Goal: Task Accomplishment & Management: Manage account settings

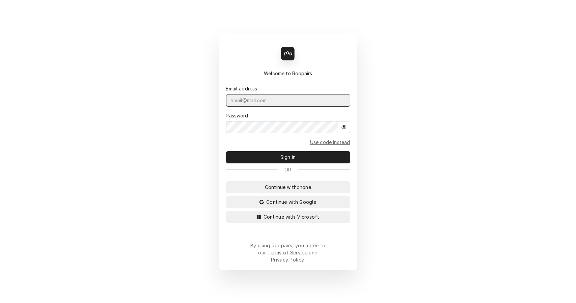
type input "leahmeadows.techsolutions@aol.com"
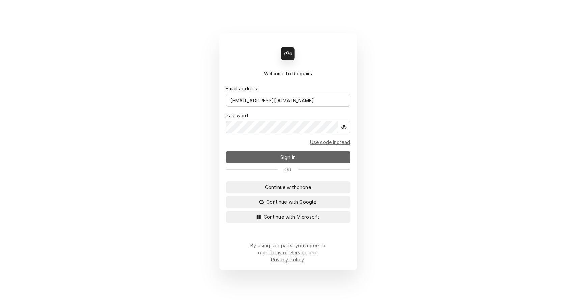
click at [291, 157] on span "Sign in" at bounding box center [288, 156] width 18 height 7
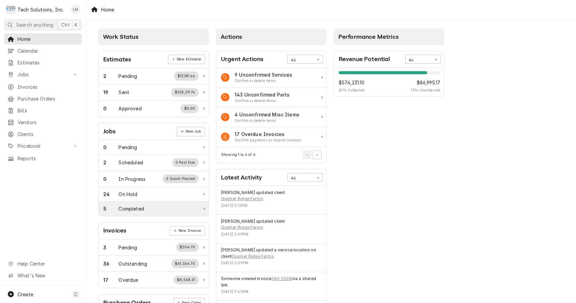
click at [127, 207] on div "Completed" at bounding box center [131, 208] width 25 height 7
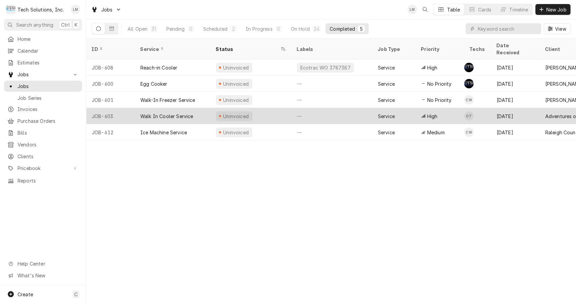
click at [162, 113] on div "Walk In Cooler Service" at bounding box center [166, 116] width 53 height 7
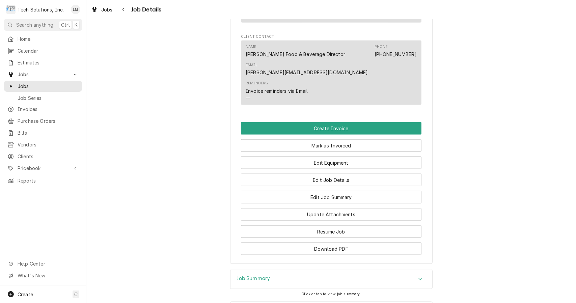
scroll to position [601, 0]
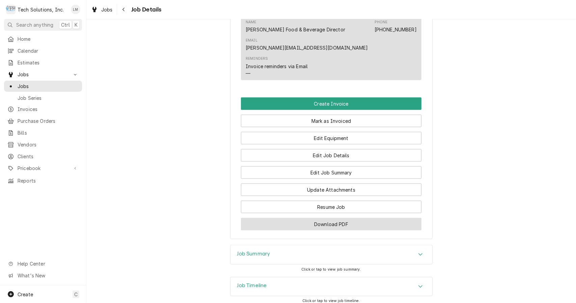
click at [348, 218] on button "Download PDF" at bounding box center [331, 224] width 180 height 12
click at [334, 97] on button "Create Invoice" at bounding box center [331, 103] width 180 height 12
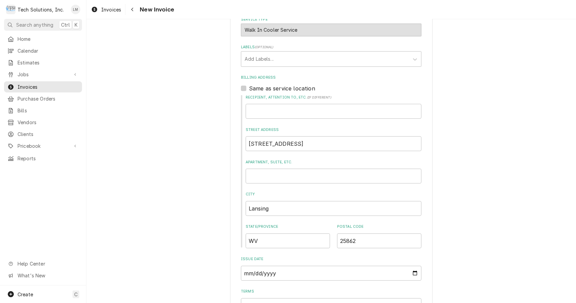
scroll to position [360, 0]
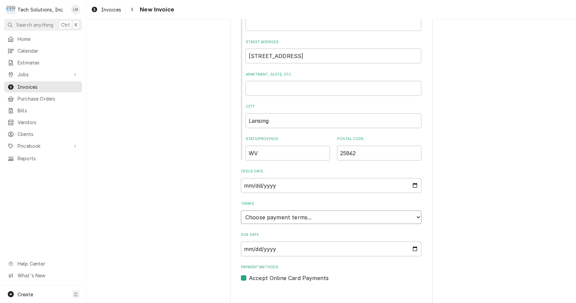
click at [320, 214] on select "Choose payment terms... Same Day Net 7 Net 14 Net 21 Net 30 Net 45 Net 60 Net 90" at bounding box center [331, 216] width 180 height 13
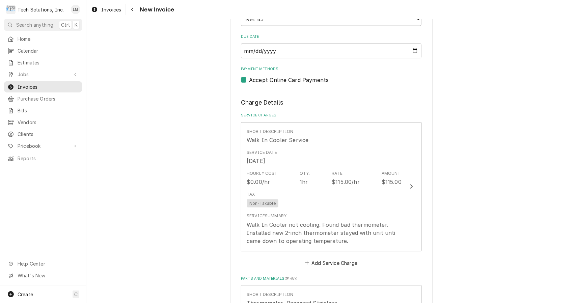
scroll to position [558, 0]
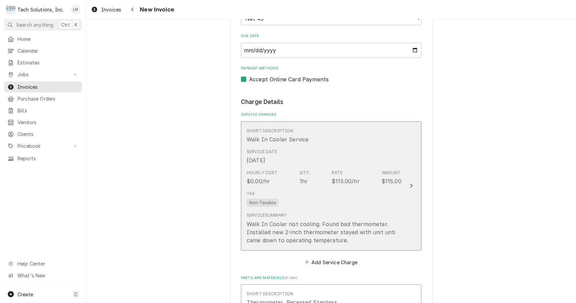
click at [407, 182] on div "Update Line Item" at bounding box center [411, 186] width 9 height 8
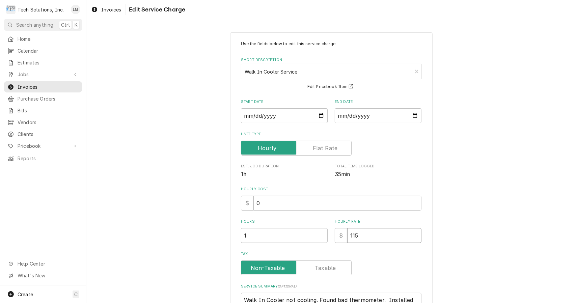
click at [382, 235] on input "115" at bounding box center [384, 235] width 74 height 15
type textarea "x"
type input "11"
type textarea "x"
type input "1"
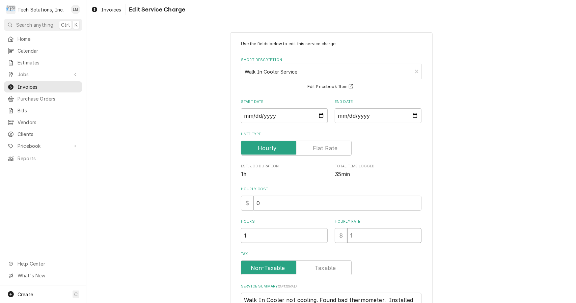
type textarea "x"
type input "10"
type textarea "x"
type input "100"
click at [291, 235] on input "1" at bounding box center [284, 235] width 87 height 15
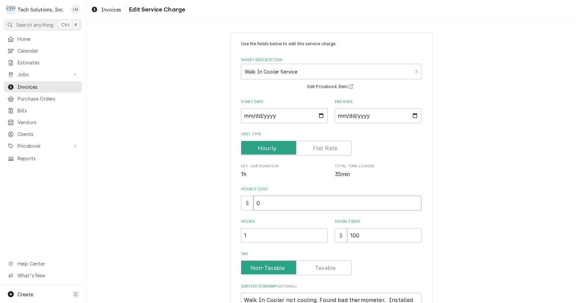
click at [330, 205] on input "0" at bounding box center [337, 203] width 168 height 15
type textarea "x"
type input "1"
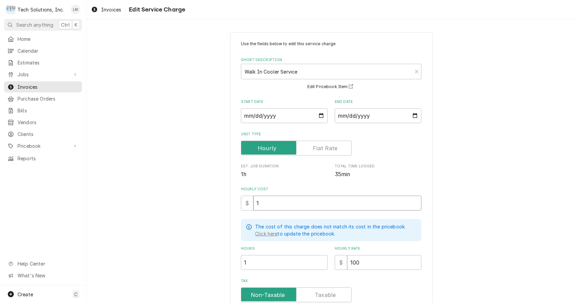
type textarea "x"
type input "10"
type textarea "x"
type input "100"
click at [524, 241] on div "Use the fields below to edit this service charge Short Description Walk In Cool…" at bounding box center [330, 217] width 489 height 382
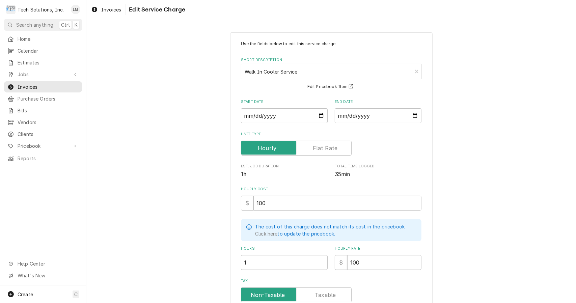
click at [527, 217] on div "Use the fields below to edit this service charge Short Description Walk In Cool…" at bounding box center [330, 217] width 489 height 382
click at [338, 298] on input "Tax" at bounding box center [296, 294] width 105 height 15
checkbox input "true"
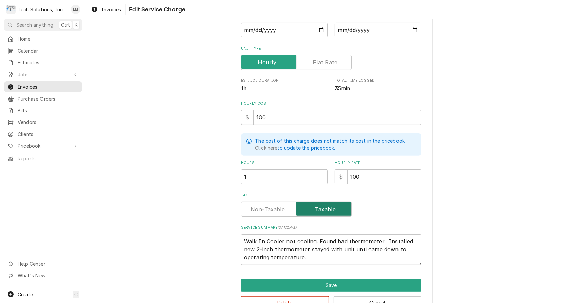
scroll to position [105, 0]
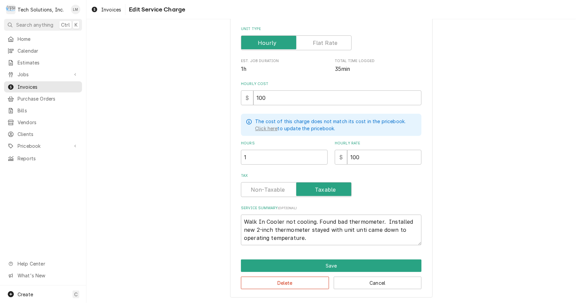
click at [242, 223] on textarea "Walk In Cooler not cooling. Found bad thermometer. Installed new 2-inch thermom…" at bounding box center [331, 229] width 180 height 31
type textarea "x"
type textarea "CWalk In Cooler not cooling. Found bad thermometer. Installed new 2-inch thermo…"
type textarea "x"
type textarea "ChWalk In Cooler not cooling. Found bad thermometer. Installed new 2-inch therm…"
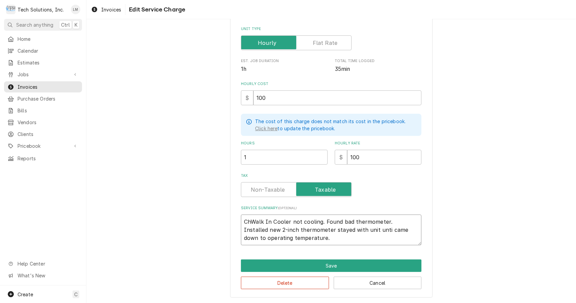
type textarea "x"
type textarea "CheWalk In Cooler not cooling. Found bad thermometer. Installed new 2-inch ther…"
type textarea "x"
type textarea "ChecWalk In Cooler not cooling. Found bad thermometer. Installed new 2-inch the…"
type textarea "x"
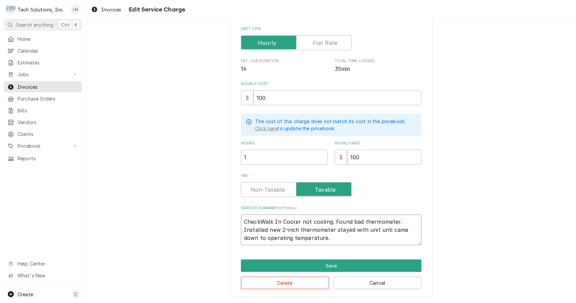
type textarea "CheckeWalk In Cooler not cooling. Found bad thermometer. Installed new 2-inch t…"
type textarea "x"
type textarea "CheckedWalk In Cooler not cooling. Found bad thermometer. Installed new 2-inch …"
type textarea "x"
type textarea "Checked Walk In Cooler not cooling. Found bad thermometer. Installed new 2-inch…"
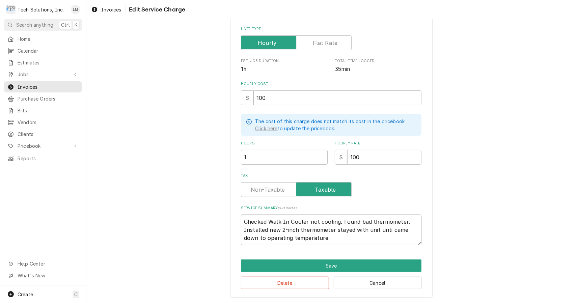
type textarea "x"
type textarea "Checked aWalk In Cooler not cooling. Found bad thermometer. Installed new 2-inc…"
type textarea "x"
type textarea "Checked a Walk In Cooler not cooling. Found bad thermometer. Installed new 2-in…"
type textarea "x"
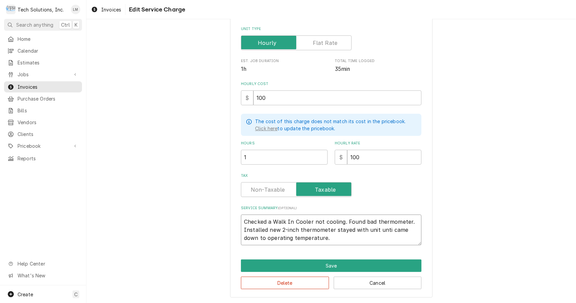
type textarea "Checked a wWalk In Cooler not cooling. Found bad thermometer. Installed new 2-i…"
type textarea "x"
type textarea "Checked a waWalk In Cooler not cooling. Found bad thermometer. Installed new 2-…"
type textarea "x"
type textarea "Checked a walWalk In Cooler not cooling. Found bad thermometer. Installed new 2…"
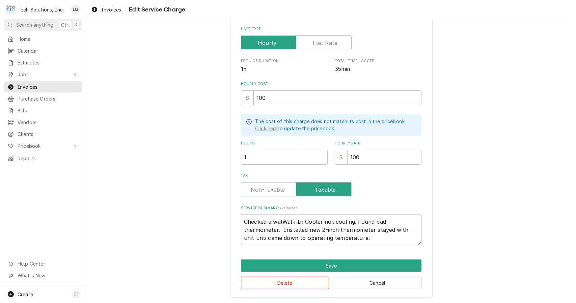
type textarea "x"
type textarea "Checked a walkWalk In Cooler not cooling. Found bad thermometer. Installed new …"
type textarea "x"
type textarea "Checked a walk-Walk In Cooler not cooling. Found bad thermometer. Installed new…"
type textarea "x"
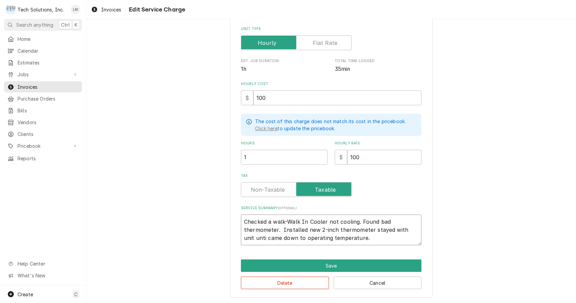
type textarea "Checked a walk-iWalk In Cooler not cooling. Found bad thermometer. Installed ne…"
type textarea "x"
type textarea "Checked a walk-inWalk In Cooler not cooling. Found bad thermometer. Installed n…"
type textarea "x"
type textarea "Checked a walk-in Walk In Cooler not cooling. Found bad thermometer. Installed …"
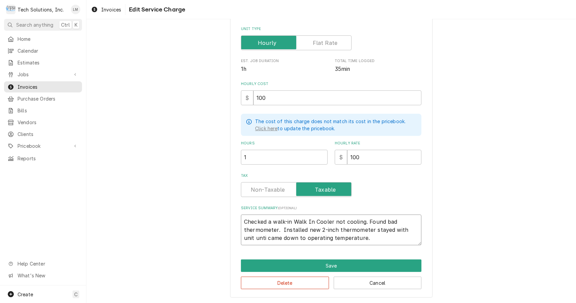
type textarea "x"
type textarea "Checked a walk-in cWalk In Cooler not cooling. Found bad thermometer. Installed…"
type textarea "x"
type textarea "Checked a walk-in coWalk In Cooler not cooling. Found bad thermometer. Installe…"
type textarea "x"
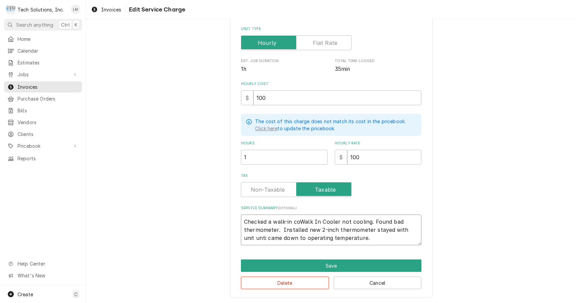
type textarea "Checked a walk-in cooWalk In Cooler not cooling. Found bad thermometer. Install…"
type textarea "x"
type textarea "Checked a walk-in coolWalk In Cooler not cooling. Found bad thermometer. Instal…"
type textarea "x"
type textarea "Checked a walk-in cooleWalk In Cooler not cooling. Found bad thermometer. Insta…"
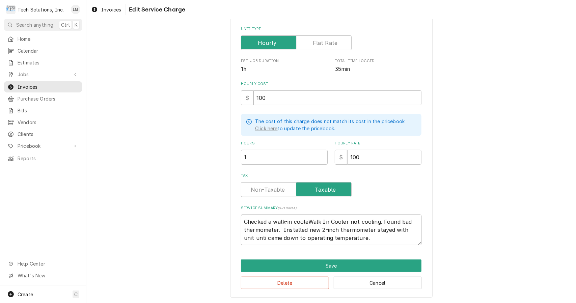
type textarea "x"
type textarea "Checked a walk-in coolerWalk In Cooler not cooling. Found bad thermometer. Inst…"
type textarea "x"
type textarea "Checked a walk-in cooler Walk In Cooler not cooling. Found bad thermometer. Ins…"
type textarea "x"
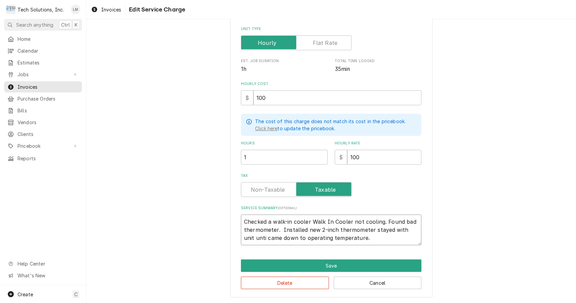
type textarea "Checked a walk-in cooler aWalk In Cooler not cooling. Found bad thermometer. In…"
type textarea "x"
type textarea "Checked a walk-in cooler anWalk In Cooler not cooling. Found bad thermometer. I…"
type textarea "x"
type textarea "Checked a walk-in cooler andWalk In Cooler not cooling. Found bad thermometer. …"
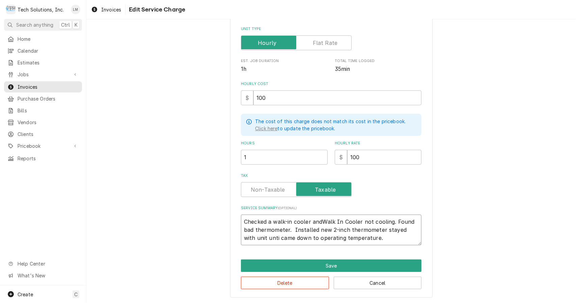
type textarea "x"
type textarea "Checked a walk-in cooler and Walk In Cooler not cooling. Found bad thermometer.…"
type textarea "x"
type textarea "Checked a walk-in cooler and alk In Cooler not cooling. Found bad thermometer. …"
type textarea "x"
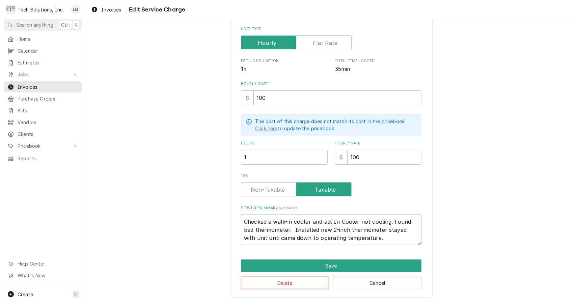
type textarea "Checked a walk-in cooler and lk In Cooler not cooling. Found bad thermometer. I…"
type textarea "x"
type textarea "Checked a walk-in cooler and k In Cooler not cooling. Found bad thermometer. In…"
type textarea "x"
type textarea "Checked a walk-in cooler and In Cooler not cooling. Found bad thermometer. Inst…"
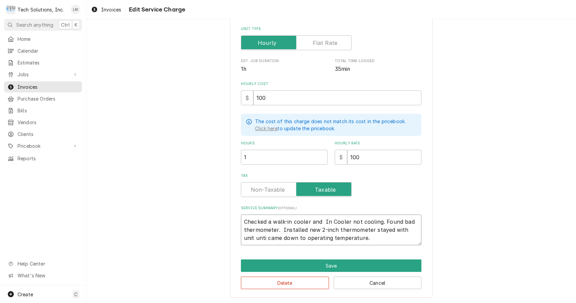
type textarea "x"
type textarea "Checked a walk-in cooler and In Cooler not cooling. Found bad thermometer. Inst…"
type textarea "x"
type textarea "Checked a walk-in cooler and n Cooler not cooling. Found bad thermometer. Insta…"
type textarea "x"
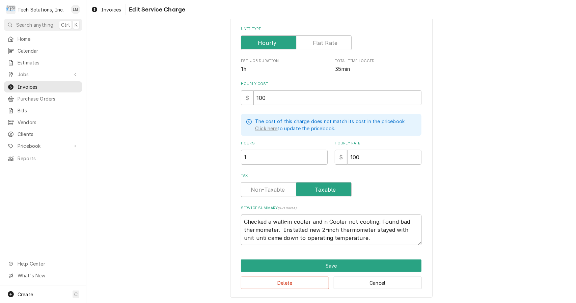
type textarea "Checked a walk-in cooler and Cooler not cooling. Found bad thermometer. Install…"
type textarea "x"
type textarea "Checked a walk-in cooler and Cooler not cooling. Found bad thermometer. Install…"
type textarea "x"
type textarea "Checked a walk-in cooler and ooler not cooling. Found bad thermometer. Installe…"
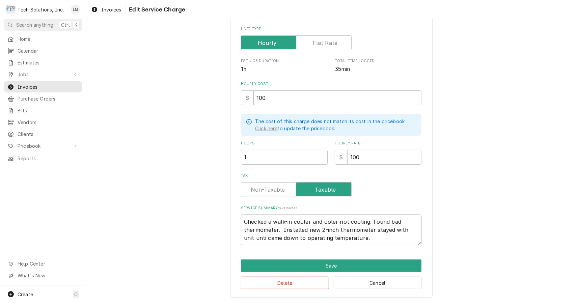
type textarea "x"
type textarea "Checked a walk-in cooler and oler not cooling. Found bad thermometer. Installed…"
type textarea "x"
type textarea "Checked a walk-in cooler and ler not cooling. Found bad thermometer. Installed …"
type textarea "x"
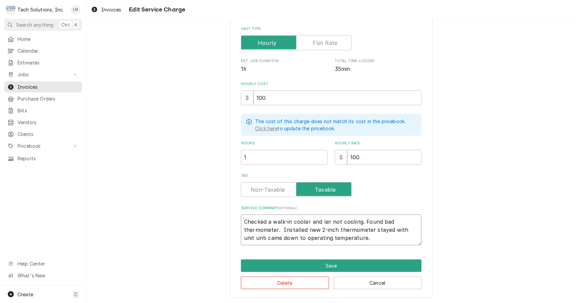
type textarea "Checked a walk-in cooler and er not cooling. Found bad thermometer. Installed n…"
type textarea "x"
type textarea "Checked a walk-in cooler and r not cooling. Found bad thermometer. Installed ne…"
type textarea "x"
type textarea "Checked a walk-in cooler and not cooling. Found bad thermometer. Installed new …"
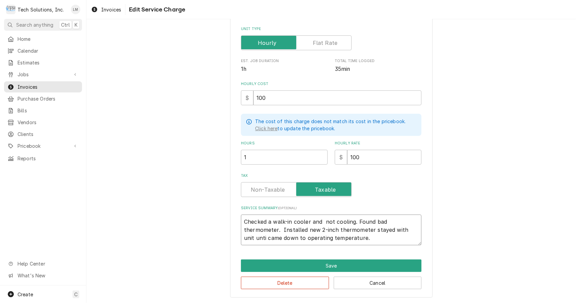
type textarea "x"
type textarea "Checked a walk-in cooler and not cooling. Found bad thermometer. Installed new …"
type textarea "x"
type textarea "Checked a walk-in cooler and ot cooling. Found bad thermometer. Installed new 2…"
type textarea "x"
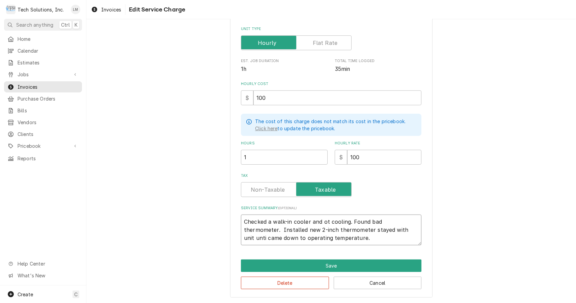
type textarea "Checked a walk-in cooler and t cooling. Found bad thermometer. Installed new 2-…"
type textarea "x"
type textarea "Checked a walk-in cooler and cooling. Found bad thermometer. Installed new 2-in…"
type textarea "x"
type textarea "Checked a walk-in cooler and cooling. Found bad thermometer. Installed new 2-in…"
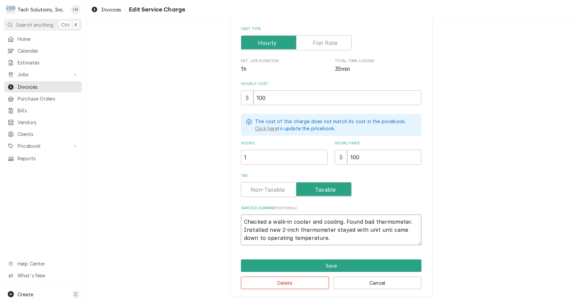
type textarea "x"
type textarea "Checked a walk-in cooler and ooling. Found bad thermometer. Installed new 2-inc…"
type textarea "x"
type textarea "Checked a walk-in cooler and oling. Found bad thermometer. Installed new 2-inch…"
type textarea "x"
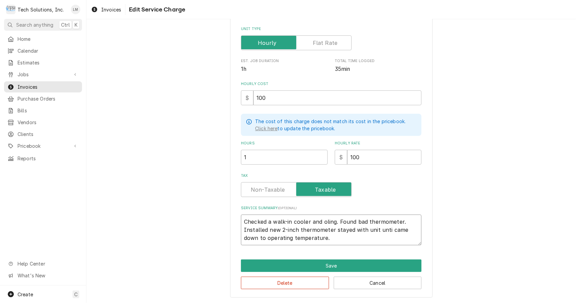
type textarea "Checked a walk-in cooler and ling. Found bad thermometer. Installed new 2-inch …"
type textarea "x"
type textarea "Checked a walk-in cooler and ing. Found bad thermometer. Installed new 2-inch t…"
type textarea "x"
type textarea "Checked a walk-in cooler and ng. Found bad thermometer. Installed new 2-inch th…"
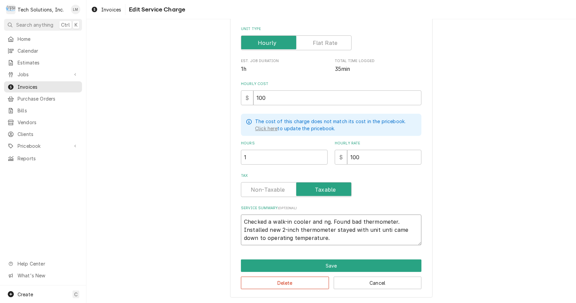
type textarea "x"
type textarea "Checked a walk-in cooler and g. Found bad thermometer. Installed new 2-inch the…"
type textarea "x"
type textarea "Checked a walk-in cooler and . Found bad thermometer. Installed new 2-inch ther…"
type textarea "x"
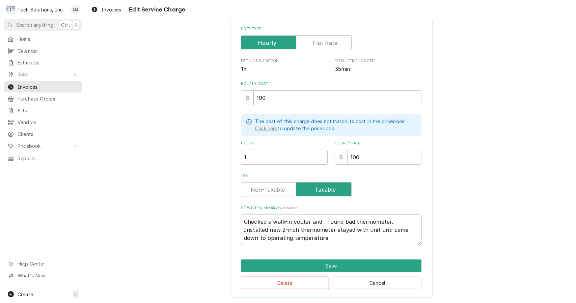
type textarea "Checked a walk-in cooler and Found bad thermometer. Installed new 2-inch thermo…"
type textarea "x"
type textarea "Checked a walk-in cooler and Found bad thermometer. Installed new 2-inch thermo…"
type textarea "x"
type textarea "Checked a walk-in cooler and ound bad thermometer. Installed new 2-inch thermom…"
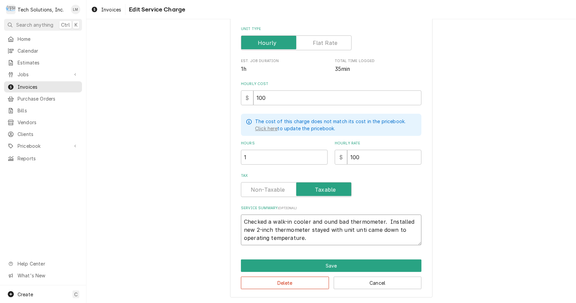
type textarea "x"
type textarea "Checked a walk-in cooler and found bad thermometer. Installed new 2-inch thermo…"
type textarea "x"
type textarea "Checked a walk-in cooler and found bad thermometer. Installed new 2-inch thermo…"
type textarea "x"
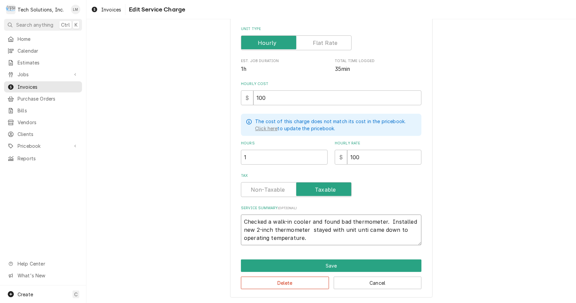
type textarea "Checked a walk-in cooler and found bad thermometer. Installed new 2-inch thermo…"
type textarea "x"
type textarea "Checked a walk-in cooler and found bad thermometer. Installed new 2-inch thermo…"
type textarea "x"
type textarea "Checked a walk-in cooler and found bad thermometer. Installed new 2-inch thermo…"
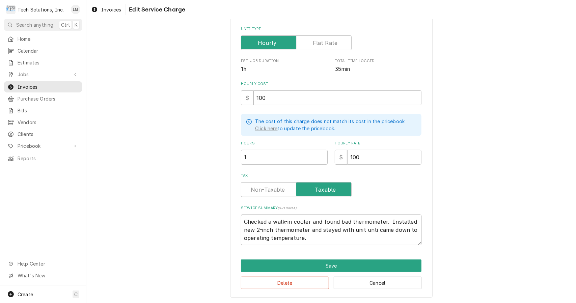
type textarea "x"
type textarea "Checked a walk-in cooler and found bad thermometer. Installed new 2-inch thermo…"
type textarea "x"
type textarea "Checked a walk-in cooler and found bad thermometer. Installed new 2-inch thermo…"
type textarea "x"
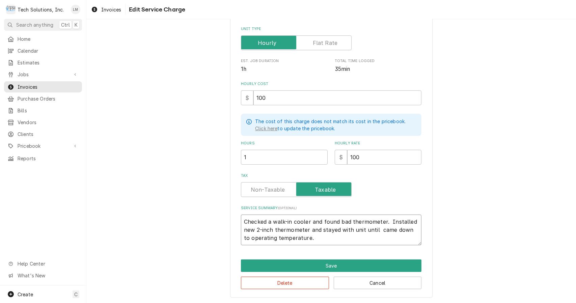
type textarea "Checked a walk-in cooler and found bad thermometer. Installed new 2-inch thermo…"
type textarea "x"
type textarea "Checked a walk-in cooler and found bad thermometer. Installed new 2-inch thermo…"
type textarea "x"
type textarea "Checked a walk-in cooler and found bad thermometer. Installed new 2-inch thermo…"
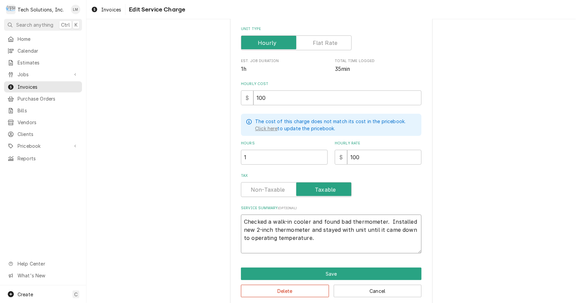
type textarea "x"
type textarea "Checked a walk-in cooler and found bad thermometer. Installed new 2-inch thermo…"
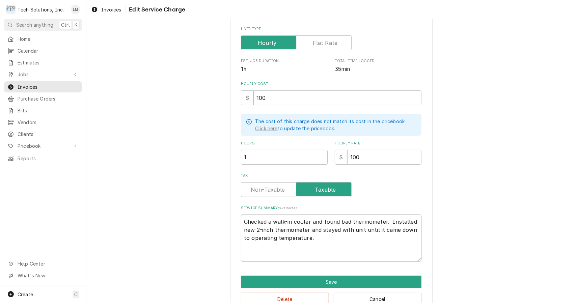
type textarea "x"
type textarea "Checked a walk-in cooler and found bad thermometer. Installed new 2-inch thermo…"
type textarea "x"
type textarea "Checked a walk-in cooler and found bad thermometer. Installed new 2-inch thermo…"
type textarea "x"
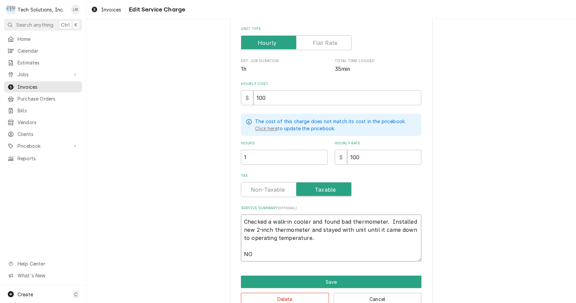
type textarea "Checked a walk-in cooler and found bad thermometer. Installed new 2-inch thermo…"
type textarea "x"
type textarea "Checked a walk-in cooler and found bad thermometer. Installed new 2-inch thermo…"
type textarea "x"
type textarea "Checked a walk-in cooler and found bad thermometer. Installed new 2-inch thermo…"
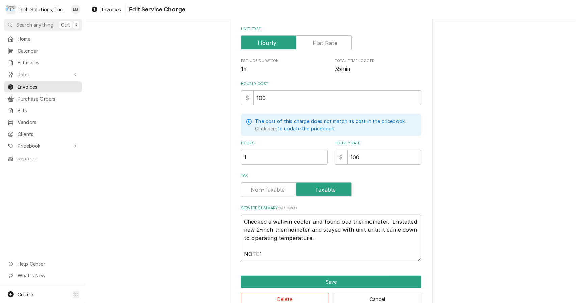
type textarea "x"
type textarea "Checked a walk-in cooler and found bad thermometer. Installed new 2-inch thermo…"
type textarea "x"
type textarea "Checked a walk-in cooler and found bad thermometer. Installed new 2-inch thermo…"
type textarea "x"
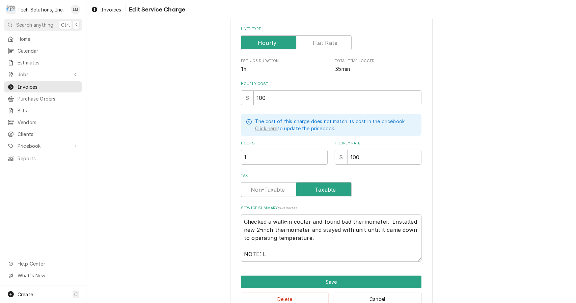
type textarea "Checked a walk-in cooler and found bad thermometer. Installed new 2-inch thermo…"
type textarea "x"
type textarea "Checked a walk-in cooler and found bad thermometer. Installed new 2-inch thermo…"
type textarea "x"
type textarea "Checked a walk-in cooler and found bad thermometer. Installed new 2-inch thermo…"
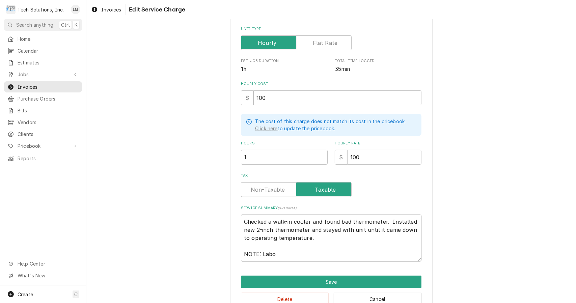
type textarea "x"
type textarea "Checked a walk-in cooler and found bad thermometer. Installed new 2-inch thermo…"
type textarea "x"
type textarea "Checked a walk-in cooler and found bad thermometer. Installed new 2-inch thermo…"
type textarea "x"
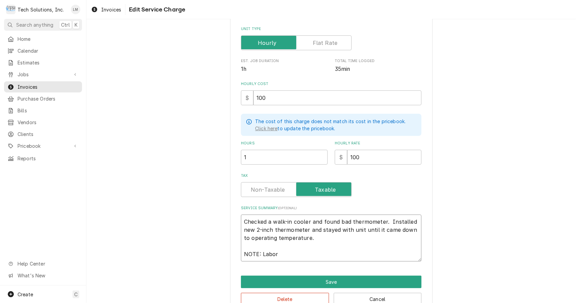
type textarea "Checked a walk-in cooler and found bad thermometer. Installed new 2-inch thermo…"
type textarea "x"
type textarea "Checked a walk-in cooler and found bad thermometer. Installed new 2-inch thermo…"
type textarea "x"
type textarea "Checked a walk-in cooler and found bad thermometer. Installed new 2-inch thermo…"
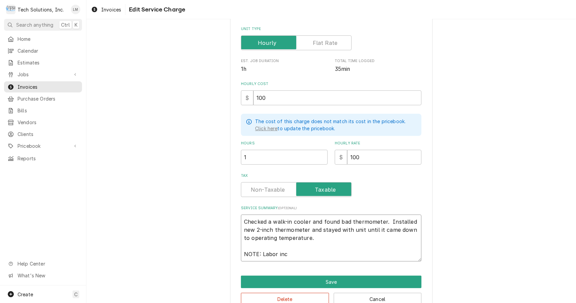
type textarea "x"
type textarea "Checked a walk-in cooler and found bad thermometer. Installed new 2-inch thermo…"
type textarea "x"
type textarea "Checked a walk-in cooler and found bad thermometer. Installed new 2-inch thermo…"
type textarea "x"
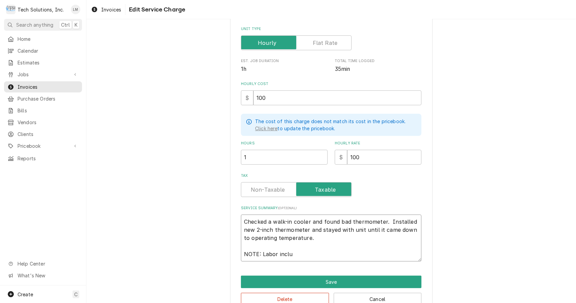
type textarea "Checked a walk-in cooler and found bad thermometer. Installed new 2-inch thermo…"
type textarea "x"
type textarea "Checked a walk-in cooler and found bad thermometer. Installed new 2-inch thermo…"
type textarea "x"
type textarea "Checked a walk-in cooler and found bad thermometer. Installed new 2-inch thermo…"
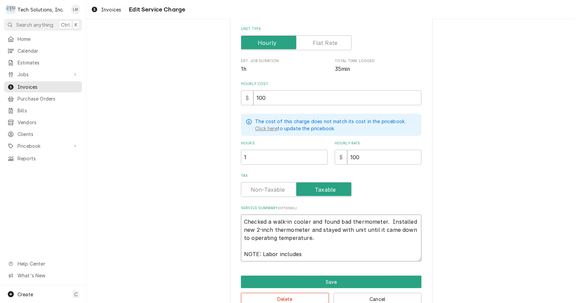
type textarea "x"
type textarea "Checked a walk-in cooler and found bad thermometer. Installed new 2-inch thermo…"
type textarea "x"
type textarea "Checked a walk-in cooler and found bad thermometer. Installed new 2-inch thermo…"
type textarea "x"
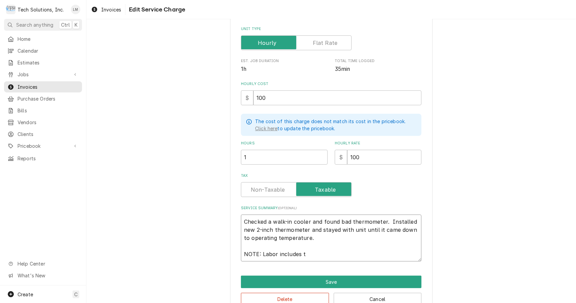
type textarea "Checked a walk-in cooler and found bad thermometer. Installed new 2-inch thermo…"
type textarea "x"
click at [263, 153] on input "1" at bounding box center [284, 157] width 87 height 15
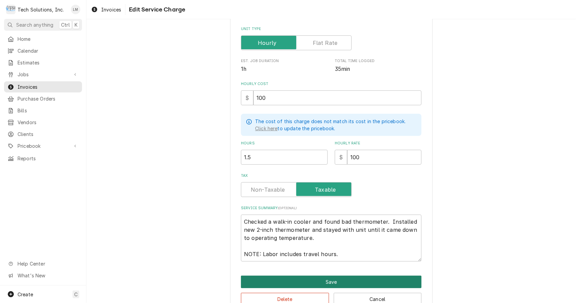
click at [338, 283] on button "Save" at bounding box center [331, 281] width 180 height 12
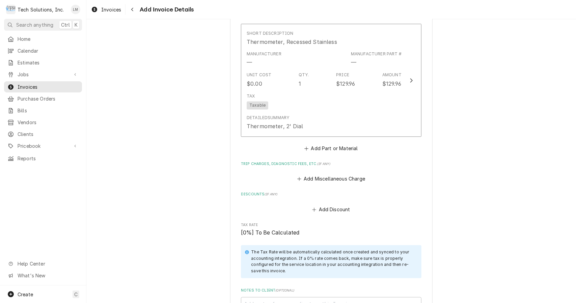
scroll to position [833, 0]
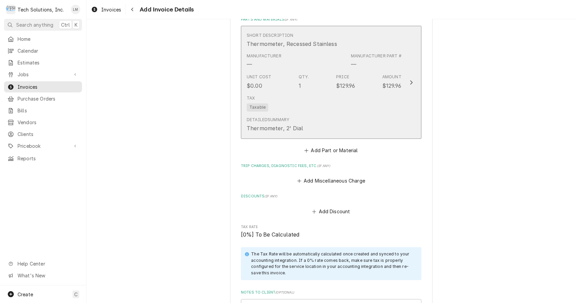
click at [407, 79] on div "Update Line Item" at bounding box center [411, 83] width 9 height 8
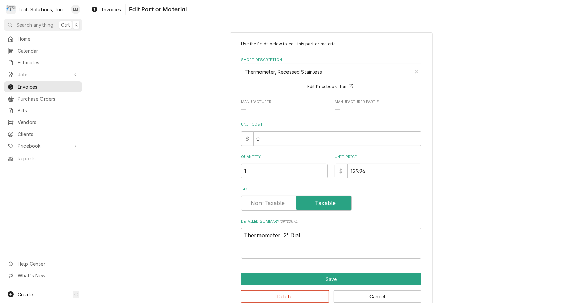
click at [293, 140] on input "0" at bounding box center [337, 138] width 168 height 15
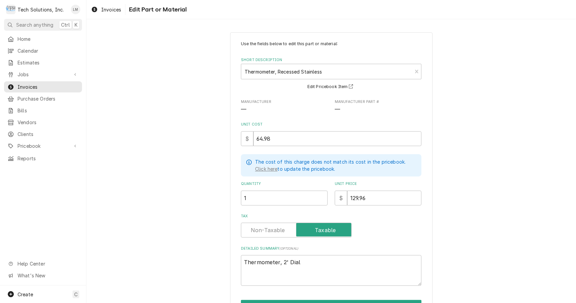
click at [526, 223] on div "Use the fields below to edit this part or material: Short Description Thermomet…" at bounding box center [330, 185] width 489 height 318
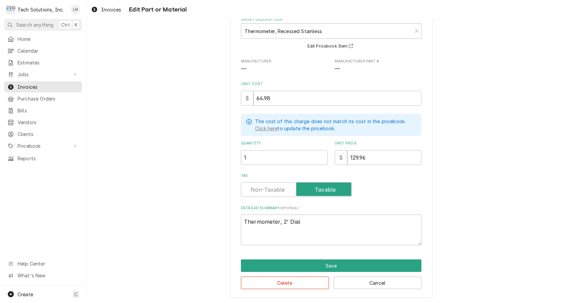
click at [358, 235] on textarea "Thermometer, 2' Dial" at bounding box center [331, 229] width 180 height 31
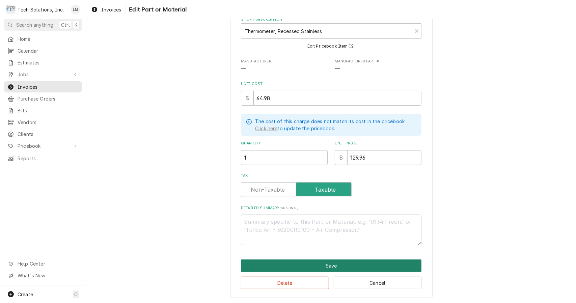
click at [341, 264] on button "Save" at bounding box center [331, 265] width 180 height 12
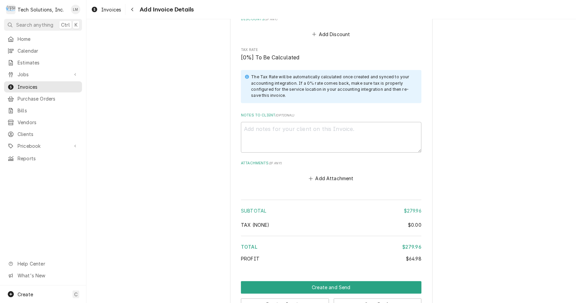
scroll to position [996, 0]
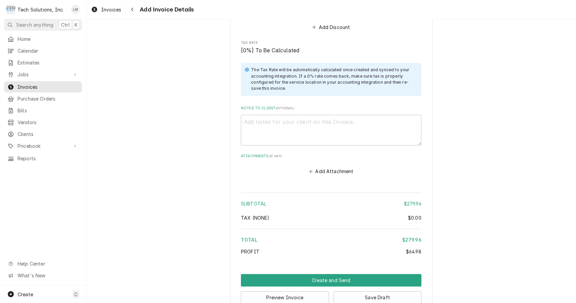
click at [327, 166] on button "Add Attachment" at bounding box center [330, 170] width 47 height 9
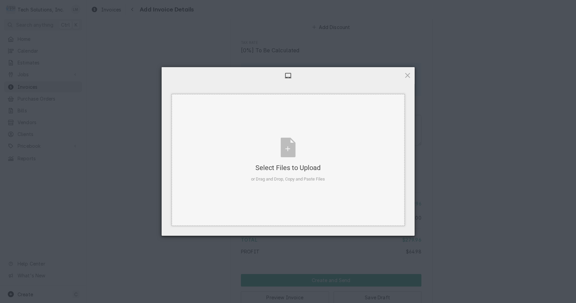
click at [289, 150] on div "Select Files to Upload or Drag and Drop, Copy and Paste Files" at bounding box center [288, 160] width 74 height 45
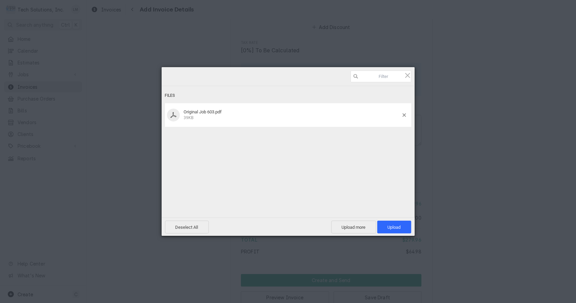
click at [397, 228] on span "Upload 1" at bounding box center [393, 227] width 13 height 5
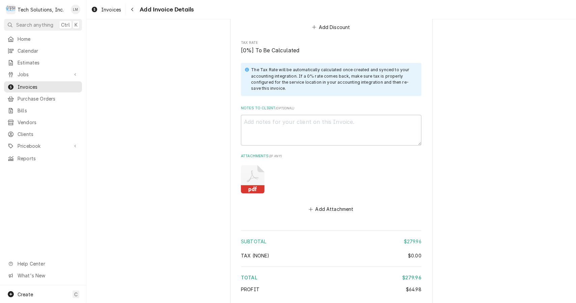
scroll to position [1042, 0]
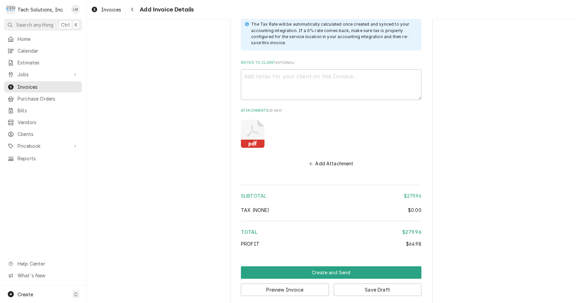
click at [304, 287] on button "Preview Invoice" at bounding box center [285, 289] width 88 height 12
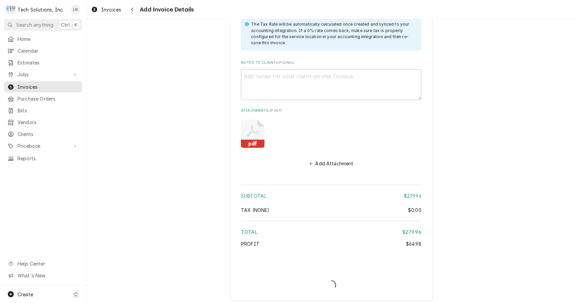
scroll to position [1038, 0]
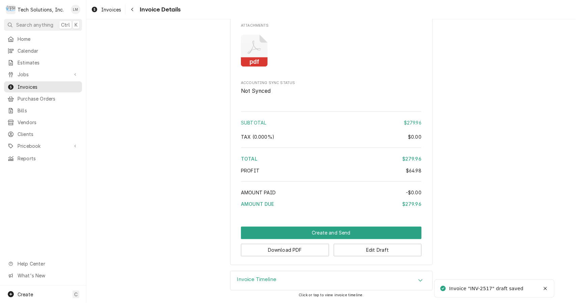
scroll to position [707, 0]
click at [312, 251] on button "Download PDF" at bounding box center [285, 250] width 88 height 12
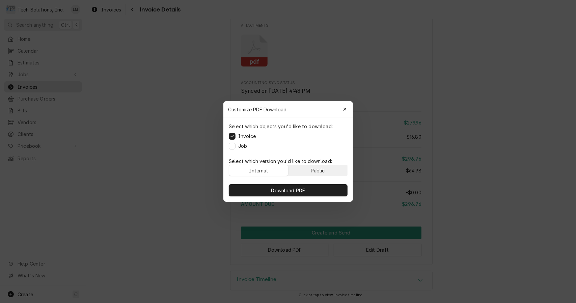
click at [313, 170] on div "Public" at bounding box center [317, 170] width 14 height 7
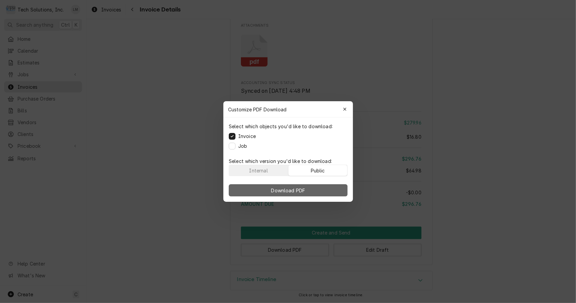
click at [303, 189] on span "Download PDF" at bounding box center [287, 190] width 37 height 7
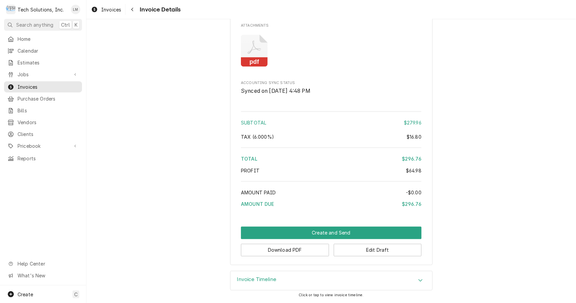
click at [376, 256] on button "Edit Draft" at bounding box center [377, 250] width 88 height 12
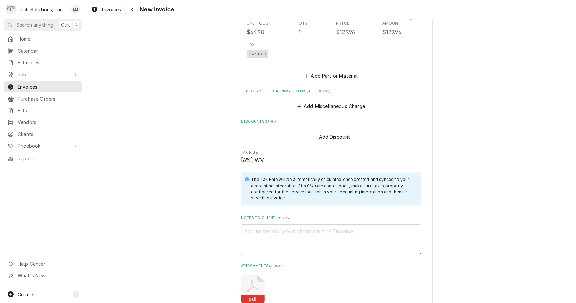
scroll to position [884, 0]
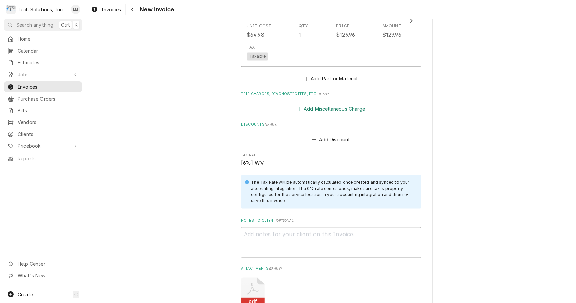
click at [297, 107] on icon "Trip Charges, Diagnostic Fees, etc." at bounding box center [299, 109] width 4 height 5
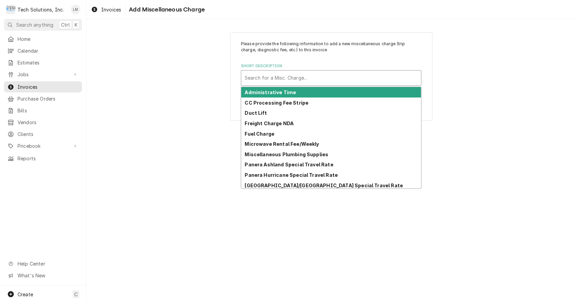
click at [300, 102] on strong "CC Processing Fee Stripe" at bounding box center [277, 103] width 64 height 6
type textarea "x"
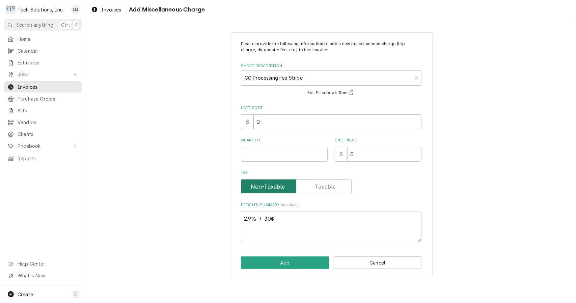
click at [331, 191] on input "Tax" at bounding box center [296, 186] width 105 height 15
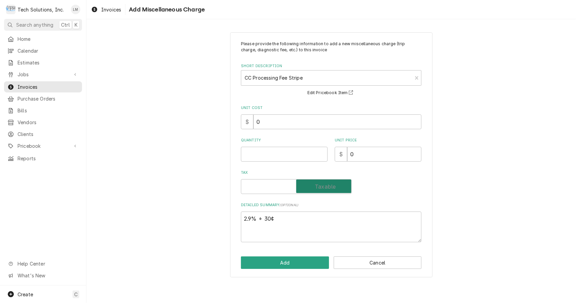
checkbox input "true"
click at [493, 223] on div "Please provide the following information to add a new miscellaneous charge (tri…" at bounding box center [330, 154] width 489 height 257
click at [493, 191] on div "Please provide the following information to add a new miscellaneous charge (tri…" at bounding box center [330, 154] width 489 height 257
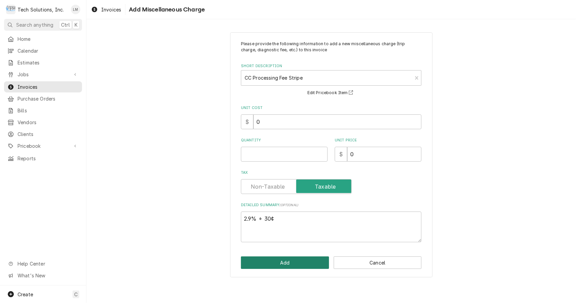
click at [297, 266] on button "Add" at bounding box center [285, 262] width 88 height 12
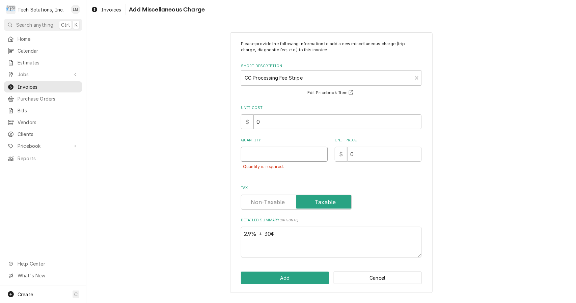
click at [300, 151] on input "Quantity" at bounding box center [284, 154] width 87 height 15
type textarea "x"
type input "1"
click at [287, 273] on button "Add" at bounding box center [285, 277] width 88 height 12
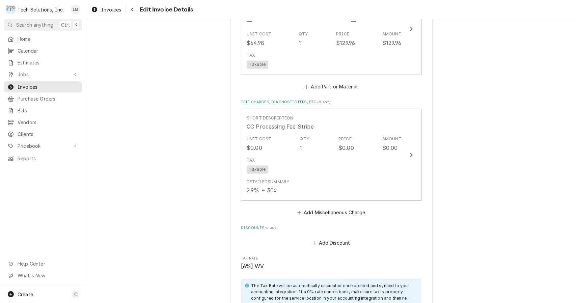
scroll to position [876, 0]
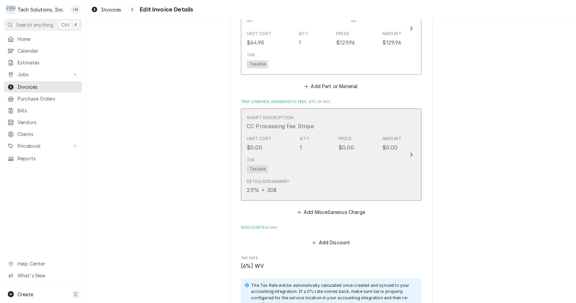
click at [407, 151] on div "Update Line Item" at bounding box center [411, 155] width 9 height 8
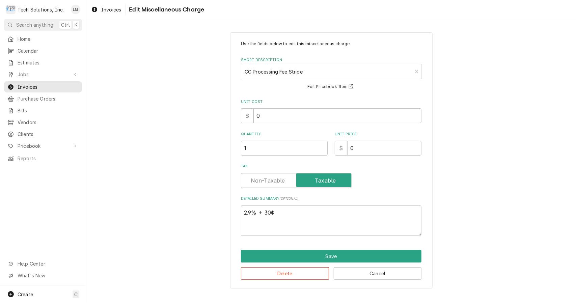
click at [244, 215] on textarea "2.9% + 30¢" at bounding box center [331, 220] width 180 height 31
type textarea "x"
type textarea "P2.9% + 30¢"
type textarea "x"
type textarea "Pl2.9% + 30¢"
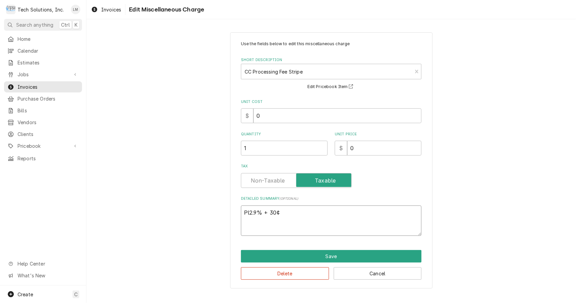
type textarea "x"
type textarea "Ple2.9% + 30¢"
type textarea "x"
type textarea "Plea2.9% + 30¢"
type textarea "x"
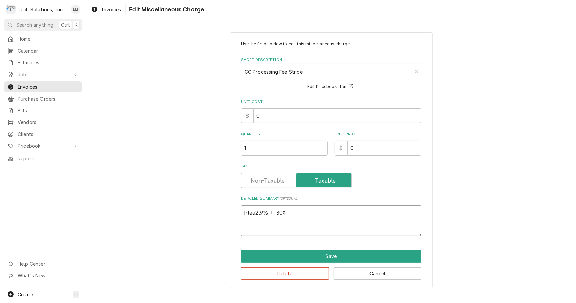
type textarea "Pleas2.9% + 30¢"
type textarea "x"
type textarea "Please2.9% + 30¢"
type textarea "x"
type textarea "Please 2.9% + 30¢"
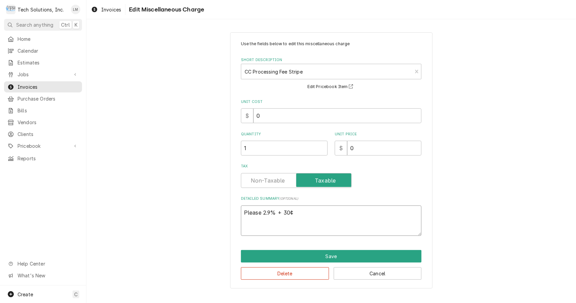
type textarea "x"
type textarea "Please a2.9% + 30¢"
type textarea "x"
type textarea "Please ad2.9% + 30¢"
type textarea "x"
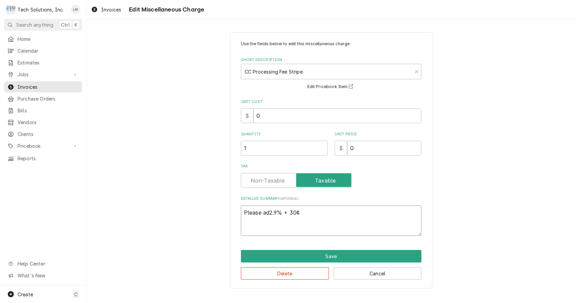
type textarea "Please add2.9% + 30¢"
type textarea "x"
type textarea "Please add 2.9% + 30¢"
type textarea "x"
type textarea "Please add 2.9% + 30¢"
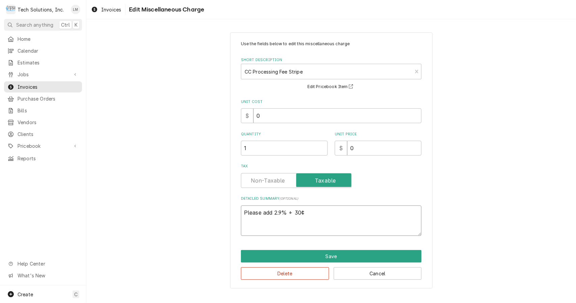
type textarea "x"
type textarea "Please add 2.9% + 30¢ if"
type textarea "x"
type textarea "Please add 2.9% + 30¢ if"
type textarea "x"
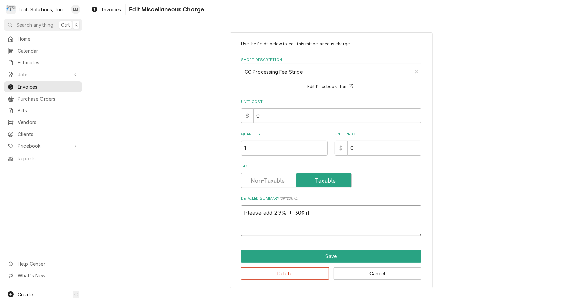
type textarea "Please add 2.9% + 30¢ if y"
type textarea "x"
type textarea "Please add 2.9% + 30¢ if yo"
type textarea "x"
type textarea "Please add 2.9% + 30¢ if you"
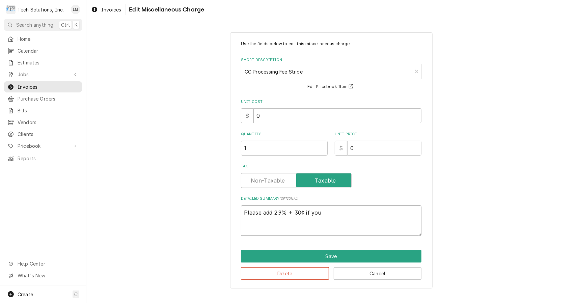
type textarea "x"
type textarea "Please add 2.9% + 30¢ if you"
type textarea "x"
type textarea "Please add 2.9% + 30¢ if you p"
type textarea "x"
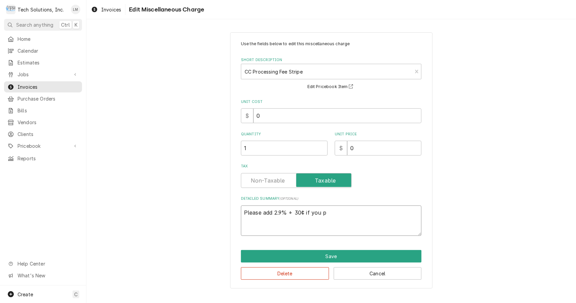
type textarea "Please add 2.9% + 30¢ if you pa"
type textarea "x"
type textarea "Please add 2.9% + 30¢ if you pay"
type textarea "x"
type textarea "Please add 2.9% + 30¢ if you pay b"
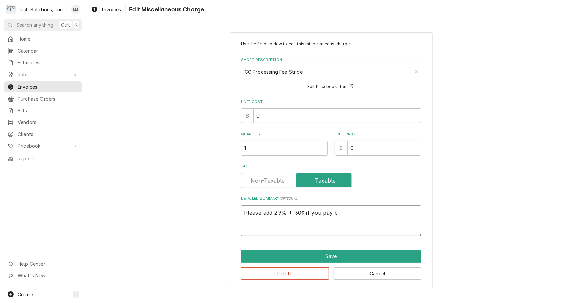
type textarea "x"
type textarea "Please add 2.9% + 30¢ if you pay by"
type textarea "x"
type textarea "Please add 2.9% + 30¢ if you pay by"
type textarea "x"
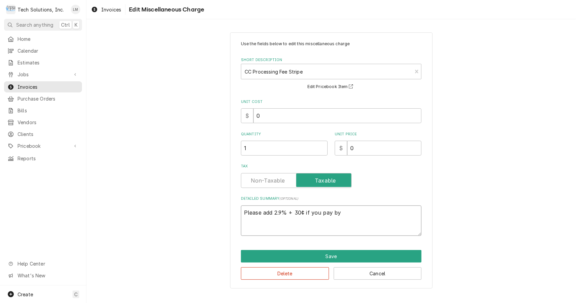
type textarea "Please add 2.9% + 30¢ if you pay by c"
type textarea "x"
type textarea "Please add 2.9% + 30¢ if you pay by cr"
type textarea "x"
type textarea "Please add 2.9% + 30¢ if you pay by cre"
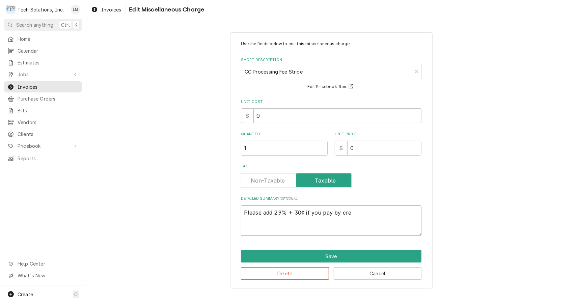
type textarea "x"
type textarea "Please add 2.9% + 30¢ if you pay by cred"
type textarea "x"
type textarea "Please add 2.9% + 30¢ if you pay by credi"
type textarea "x"
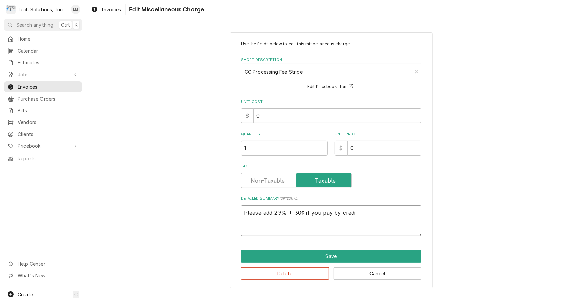
type textarea "Please add 2.9% + 30¢ if you pay by credit"
type textarea "x"
type textarea "Please add 2.9% + 30¢ if you pay by credit c"
type textarea "x"
type textarea "Please add 2.9% + 30¢ if you pay by credit ca"
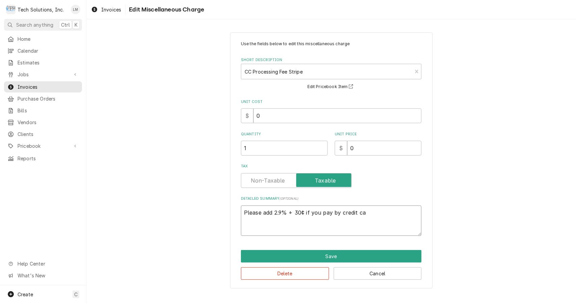
type textarea "x"
type textarea "Please add 2.9% + 30¢ if you pay by credit car"
type textarea "x"
type textarea "Please add 2.9% + 30¢ if you pay by credit card"
type textarea "x"
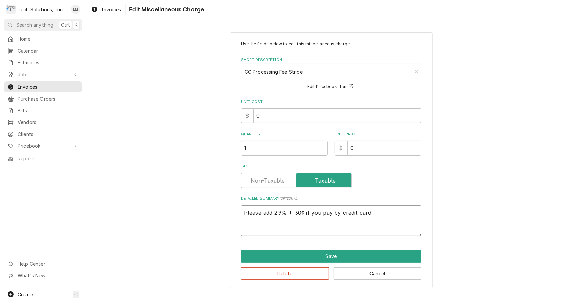
type textarea "Please add 2.9% + 30¢ if you pay by credit card."
click at [341, 259] on button "Save" at bounding box center [331, 256] width 180 height 12
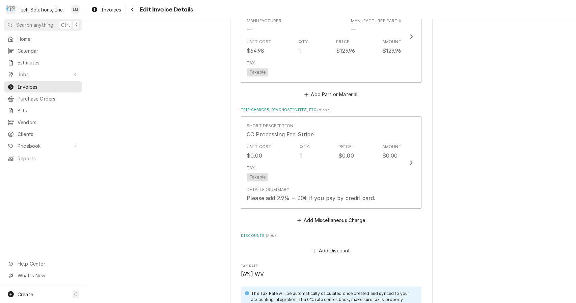
scroll to position [868, 0]
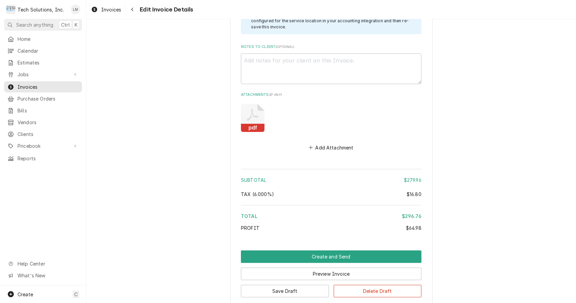
scroll to position [1186, 0]
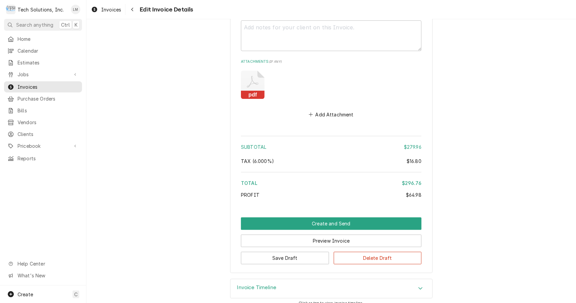
click at [333, 234] on button "Preview Invoice" at bounding box center [331, 240] width 180 height 12
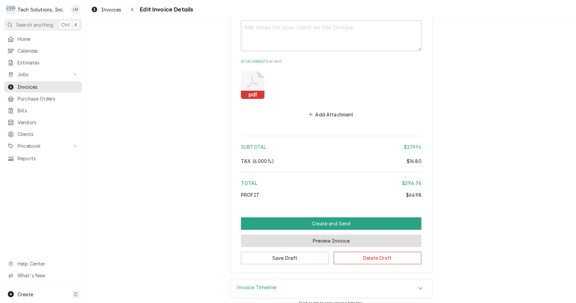
scroll to position [1164, 0]
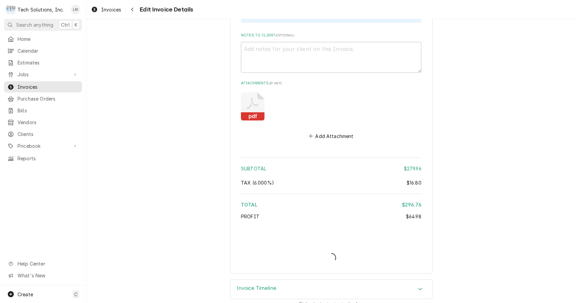
type textarea "x"
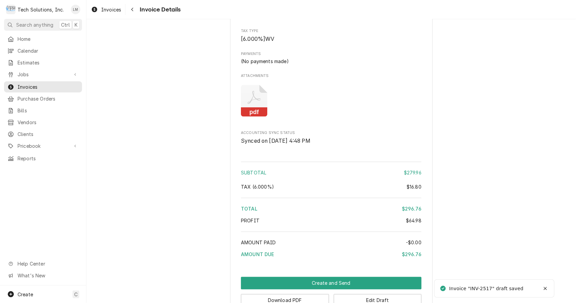
scroll to position [782, 0]
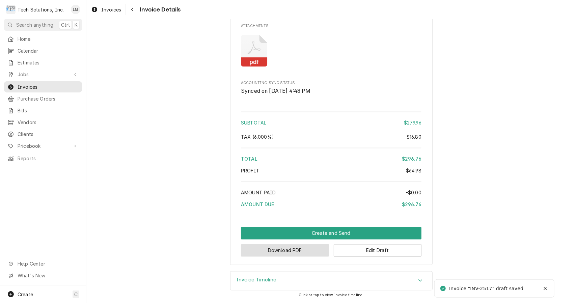
click at [300, 254] on button "Download PDF" at bounding box center [285, 250] width 88 height 12
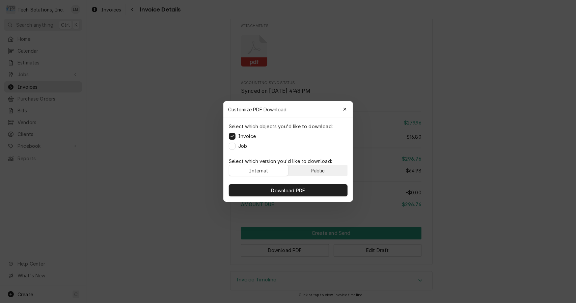
click at [324, 169] on div "Public" at bounding box center [317, 170] width 14 height 7
click at [319, 191] on button "Download PDF" at bounding box center [288, 190] width 119 height 12
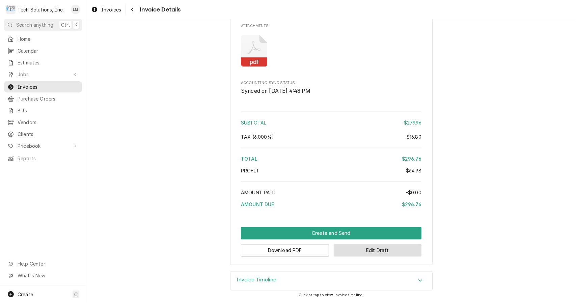
click at [366, 254] on button "Edit Draft" at bounding box center [377, 250] width 88 height 12
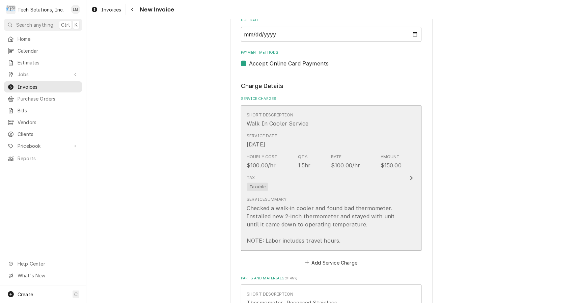
click at [410, 175] on icon "Update Line Item" at bounding box center [410, 177] width 3 height 5
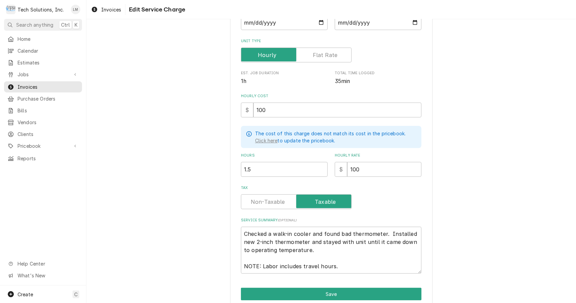
scroll to position [121, 0]
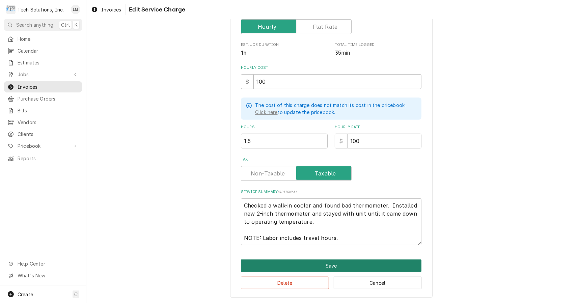
click at [359, 266] on button "Save" at bounding box center [331, 265] width 180 height 12
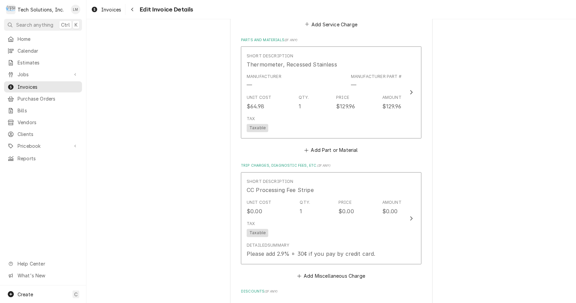
scroll to position [813, 0]
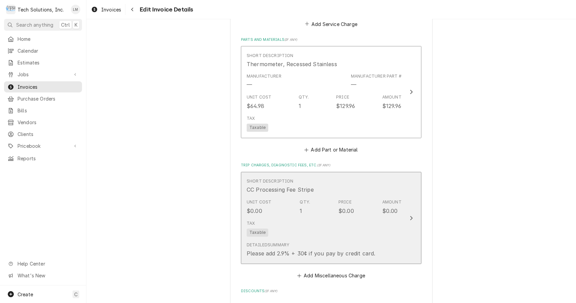
click at [409, 215] on icon "Update Line Item" at bounding box center [410, 217] width 3 height 5
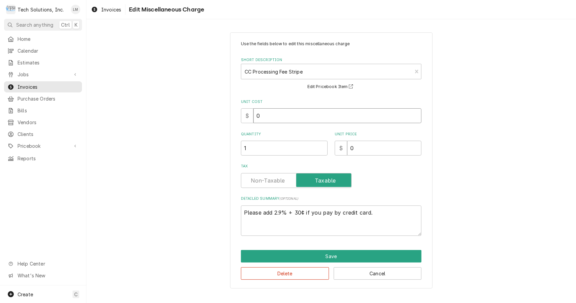
click at [349, 117] on input "0" at bounding box center [337, 115] width 168 height 15
type textarea "x"
type input "3"
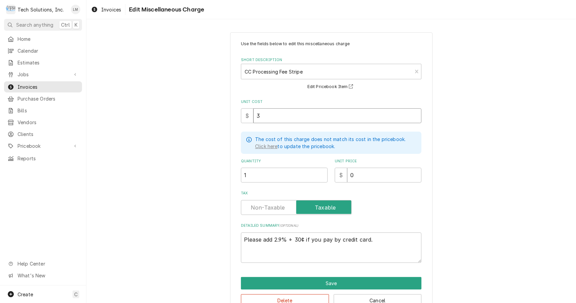
type textarea "x"
type input "38"
type textarea "x"
type input "38.6"
type textarea "x"
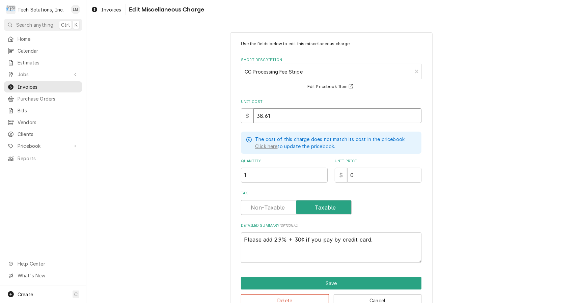
type input "38.61"
click at [373, 175] on input "0" at bounding box center [384, 175] width 74 height 15
type textarea "x"
type input "3"
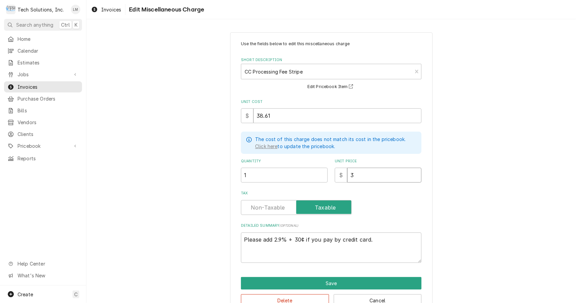
type textarea "x"
type input "38"
type textarea "x"
type input "38.6"
type textarea "x"
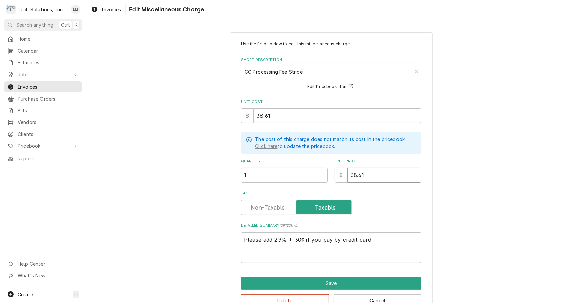
type input "38.61"
click at [274, 240] on textarea "Please add 2.9% + 30¢ if you pay by credit card." at bounding box center [331, 247] width 180 height 31
type textarea "x"
type textarea "Please add2.9% + 30¢ if you pay by credit card."
type textarea "x"
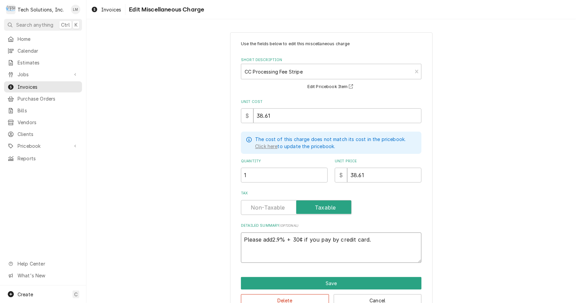
type textarea "Please ad2.9% + 30¢ if you pay by credit card."
type textarea "x"
type textarea "Please a2.9% + 30¢ if you pay by credit card."
type textarea "x"
type textarea "Please 2.9% + 30¢ if you pay by credit card."
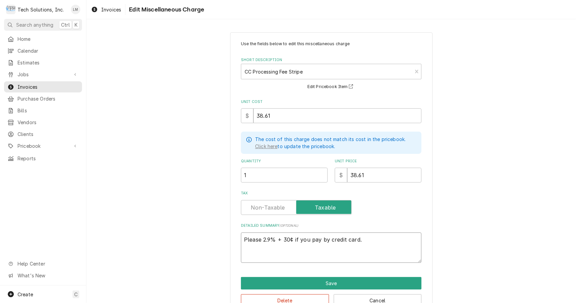
type textarea "x"
type textarea "Please2.9% + 30¢ if you pay by credit card."
type textarea "x"
type textarea "Pleas2.9% + 30¢ if you pay by credit card."
type textarea "x"
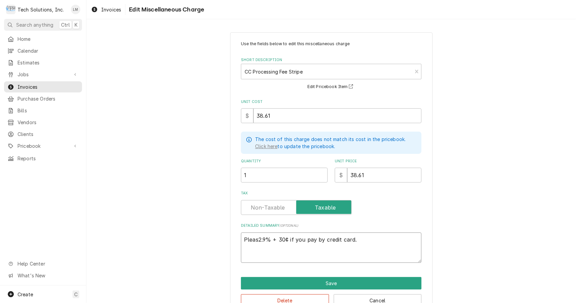
type textarea "Plea2.9% + 30¢ if you pay by credit card."
type textarea "x"
type textarea "Ple2.9% + 30¢ if you pay by credit card."
type textarea "x"
type textarea "Pl2.9% + 30¢ if you pay by credit card."
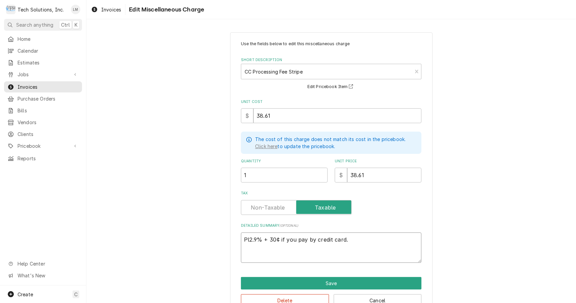
type textarea "x"
type textarea "P2.9% + 30¢ if you pay by credit card."
type textarea "x"
type textarea "2.9% + 30¢ if you pay by credit card."
type textarea "x"
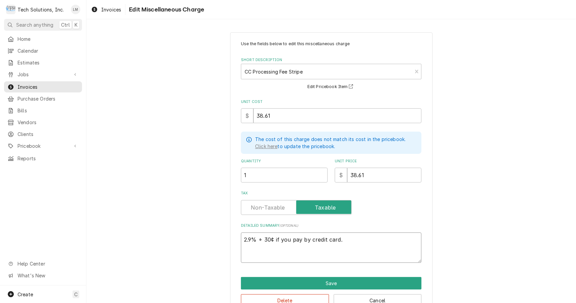
type textarea "2.9% + 30¢ wif you pay by credit card."
type textarea "x"
type textarea "2.9% + 30¢ waif you pay by credit card."
type textarea "x"
type textarea "2.9% + 30¢ wasif you pay by credit card."
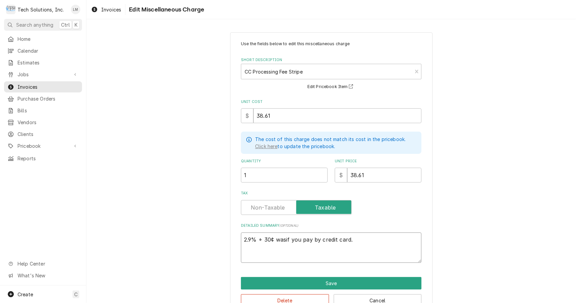
type textarea "x"
type textarea "2.9% + 30¢ was if you pay by credit card."
type textarea "x"
type textarea "2.9% + 30¢ was aif you pay by credit card."
type textarea "x"
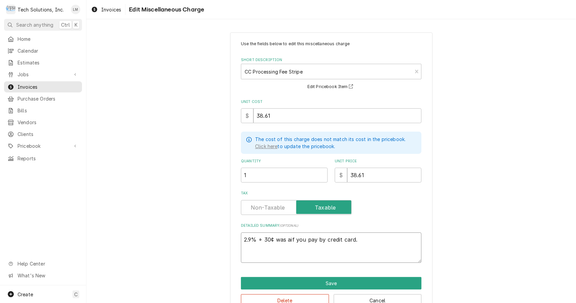
type textarea "2.9% + 30¢ was adif you pay by credit card."
type textarea "x"
type textarea "2.9% + 30¢ was addif you pay by credit card."
type textarea "x"
type textarea "2.9% + 30¢ was addeif you pay by credit card."
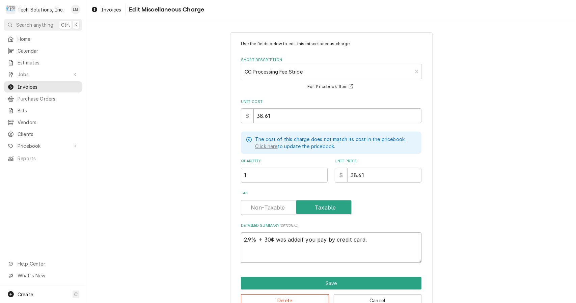
type textarea "x"
type textarea "2.9% + 30¢ was addedif you pay by credit card."
type textarea "x"
type textarea "2.9% + 30¢ was added if you pay by credit card."
type textarea "x"
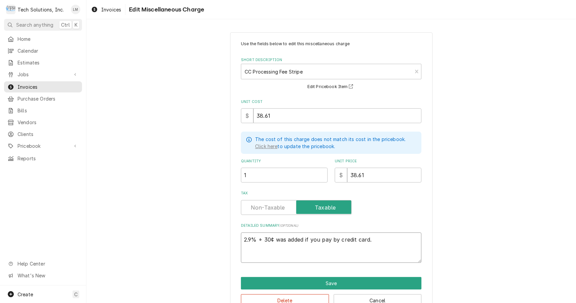
type textarea "2.9% + 30¢ was added tif you pay by credit card."
type textarea "x"
type textarea "2.9% + 30¢ was added toif you pay by credit card."
type textarea "x"
type textarea "2.9% + 30¢ was added to if you pay by credit card."
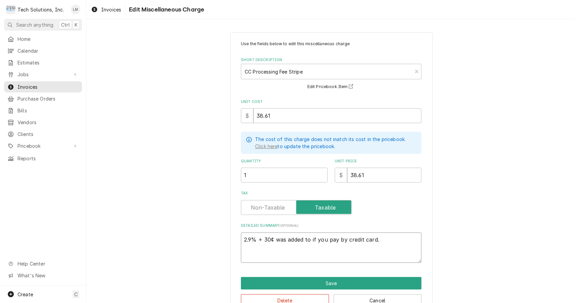
type textarea "x"
type textarea "2.9% + 30¢ was added to yif you pay by credit card."
type textarea "x"
type textarea "2.9% + 30¢ was added to yoif you pay by credit card."
type textarea "x"
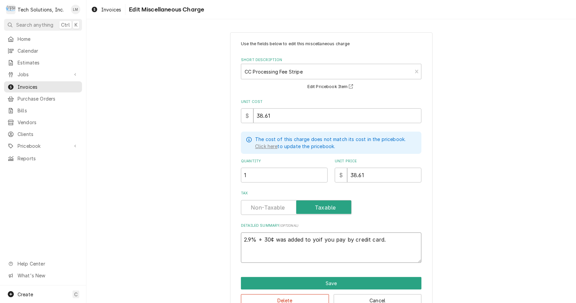
type textarea "2.9% + 30¢ was added to youif you pay by credit card."
type textarea "x"
type textarea "2.9% + 30¢ was added to yoif you pay by credit card."
type textarea "x"
type textarea "2.9% + 30¢ was added to yif you pay by credit card."
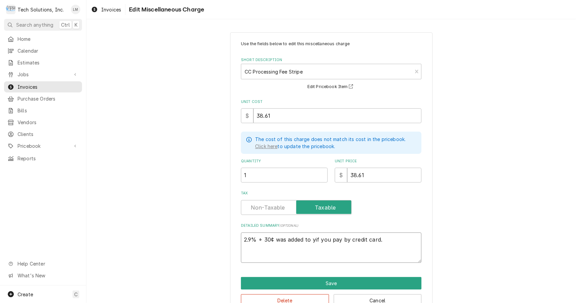
type textarea "x"
type textarea "2.9% + 30¢ was added to if you pay by credit card."
type textarea "x"
type textarea "2.9% + 30¢ was added toif you pay by credit card."
type textarea "x"
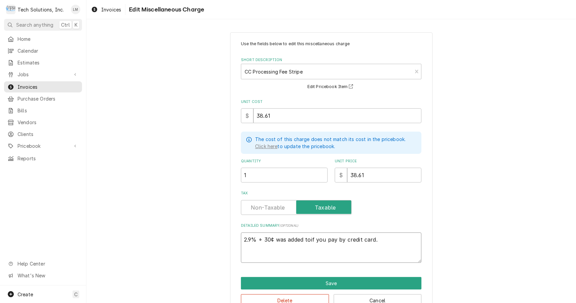
type textarea "2.9% + 30¢ was added to if you pay by credit card."
type textarea "x"
type textarea "2.9% + 30¢ was added to tif you pay by credit card."
type textarea "x"
type textarea "2.9% + 30¢ was added to thif you pay by credit card."
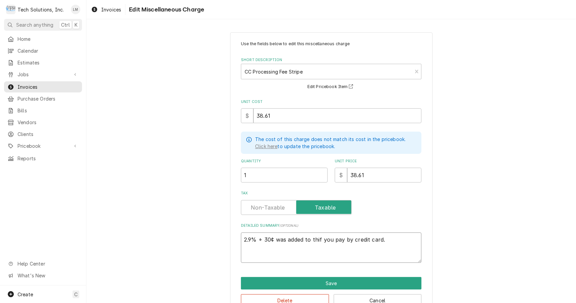
type textarea "x"
type textarea "2.9% + 30¢ was added to theif you pay by credit card."
type textarea "x"
type textarea "2.9% + 30¢ was added to the if you pay by credit card."
type textarea "x"
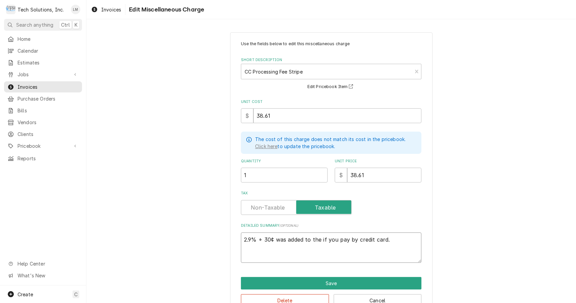
type textarea "2.9% + 30¢ was added to the bif you pay by credit card."
type textarea "x"
type textarea "2.9% + 30¢ was added to the biif you pay by credit card."
type textarea "x"
type textarea "2.9% + 30¢ was added to the bilif you pay by credit card."
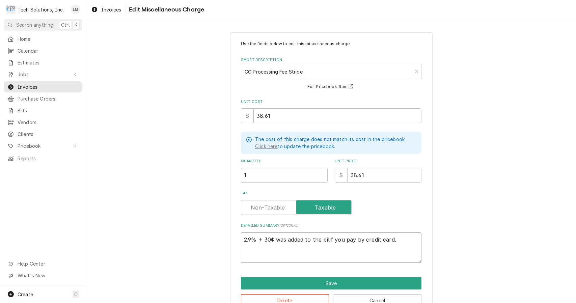
type textarea "x"
type textarea "2.9% + 30¢ was added to the billif you pay by credit card."
type textarea "x"
type textarea "2.9% + 30¢ was added to the bill.if you pay by credit card."
type textarea "x"
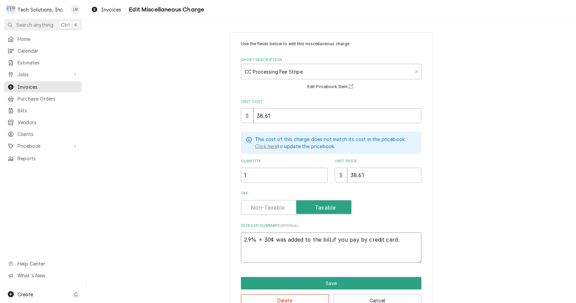
type textarea "2.9% + 30¢ was added to the bill. if you pay by credit card."
type textarea "x"
type textarea "2.9% + 30¢ was added to the bill. Iif you pay by credit card."
type textarea "x"
type textarea "2.9% + 30¢ was added to the bill. Ifif you pay by credit card."
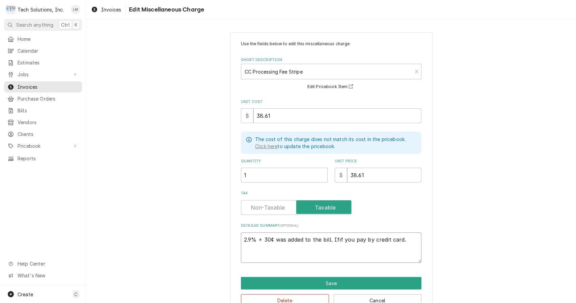
type textarea "x"
type textarea "2.9% + 30¢ was added to the bill. If if you pay by credit card."
type textarea "x"
type textarea "2.9% + 30¢ was added to the bill. If yif you pay by credit card."
type textarea "x"
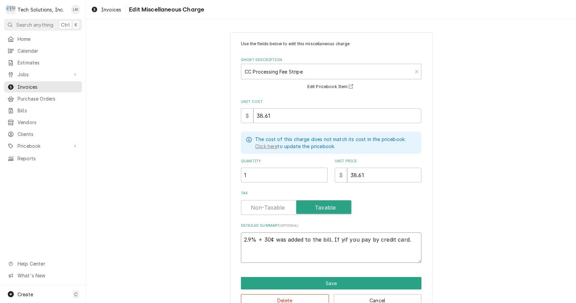
type textarea "2.9% + 30¢ was added to the bill. If yoif you pay by credit card."
type textarea "x"
type textarea "2.9% + 30¢ was added to the bill. If youif you pay by credit card."
type textarea "x"
type textarea "2.9% + 30¢ was added to the bill. If you if you pay by credit card."
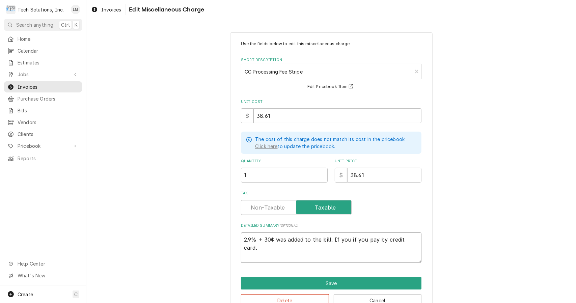
type textarea "x"
type textarea "2.9% + 30¢ was added to the bill. If you pif you pay by credit card."
type textarea "x"
type textarea "2.9% + 30¢ was added to the bill. If you paif you pay by credit card."
type textarea "x"
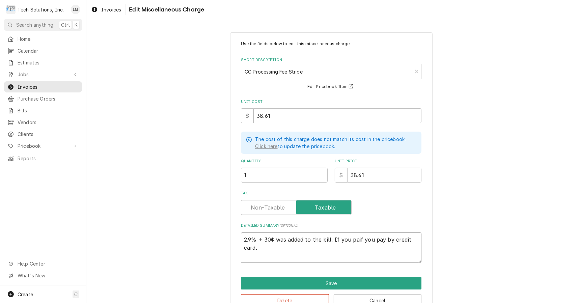
type textarea "2.9% + 30¢ was added to the bill. If you payif you pay by credit card."
type textarea "x"
type textarea "2.9% + 30¢ was added to the bill. If you pay if you pay by credit card."
type textarea "x"
type textarea "2.9% + 30¢ was added to the bill. If you pay bif you pay by credit card."
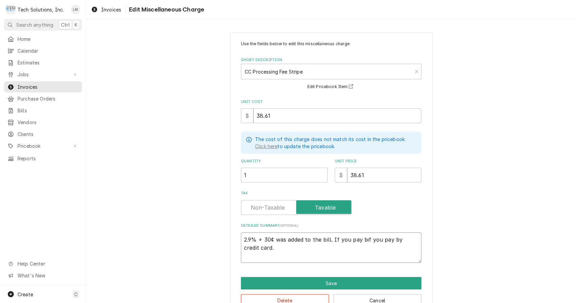
type textarea "x"
type textarea "2.9% + 30¢ was added to the bill. If you pay byif you pay by credit card."
type textarea "x"
type textarea "2.9% + 30¢ was added to the bill. If you pay by if you pay by credit card."
type textarea "x"
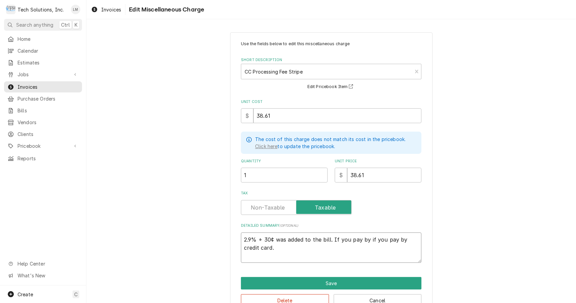
type textarea "2.9% + 30¢ was added to the bill. If you pay by cif you pay by credit card."
type textarea "x"
type textarea "2.9% + 30¢ was added to the bill. If you pay by chif you pay by credit card."
type textarea "x"
type textarea "2.9% + 30¢ was added to the bill. If you pay by cheif you pay by credit card."
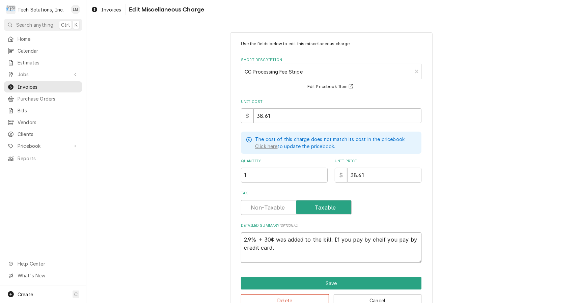
type textarea "x"
type textarea "2.9% + 30¢ was added to the bill. If you pay by checif you pay by credit card."
type textarea "x"
type textarea "2.9% + 30¢ was added to the bill. If you pay by checkif you pay by credit card."
type textarea "x"
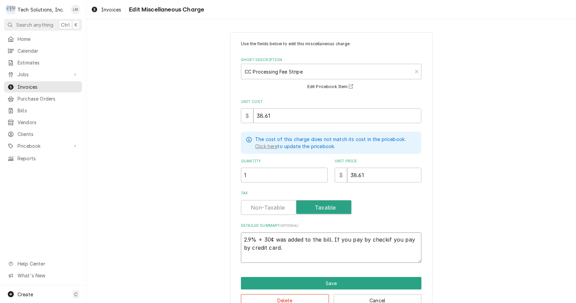
type textarea "2.9% + 30¢ was added to the bill. If you pay by check if you pay by credit card."
type textarea "x"
type textarea "2.9% + 30¢ was added to the bill. If you pay by check wif you pay by credit car…"
type textarea "x"
type textarea "2.9% + 30¢ was added to the bill. If you pay by check weif you pay by credit ca…"
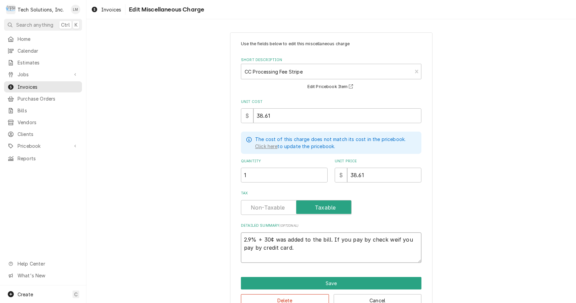
type textarea "x"
type textarea "2.9% + 30¢ was added to the bill. If you pay by check we if you pay by credit c…"
type textarea "x"
type textarea "2.9% + 30¢ was added to the bill. If you pay by check we wif you pay by credit …"
type textarea "x"
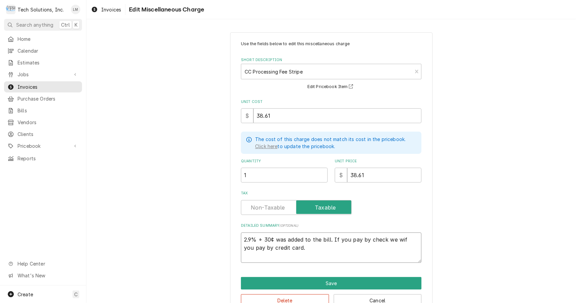
type textarea "2.9% + 30¢ was added to the bill. If you pay by check we wiif you pay by credit…"
type textarea "x"
type textarea "2.9% + 30¢ was added to the bill. If you pay by check we wilif you pay by credi…"
type textarea "x"
type textarea "2.9% + 30¢ was added to the bill. If you pay by check we willif you pay by cred…"
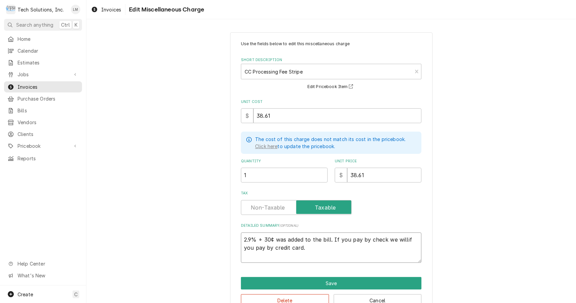
type textarea "x"
type textarea "2.9% + 30¢ was added to the bill. If you pay by check we will if you pay by cre…"
type textarea "x"
type textarea "2.9% + 30¢ was added to the bill. If you pay by check we will rif you pay by cr…"
type textarea "x"
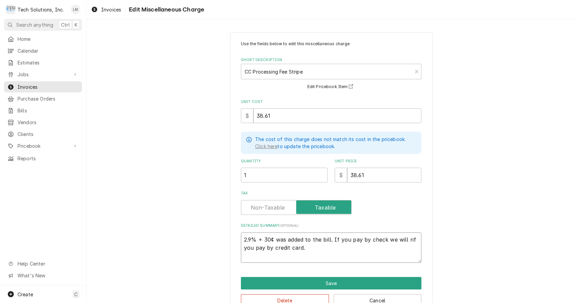
type textarea "2.9% + 30¢ was added to the bill. If you pay by check we will reif you pay by c…"
type textarea "x"
type textarea "2.9% + 30¢ was added to the bill. If you pay by check we will remif you pay by …"
type textarea "x"
type textarea "2.9% + 30¢ was added to the bill. If you pay by check we will remoif you pay by…"
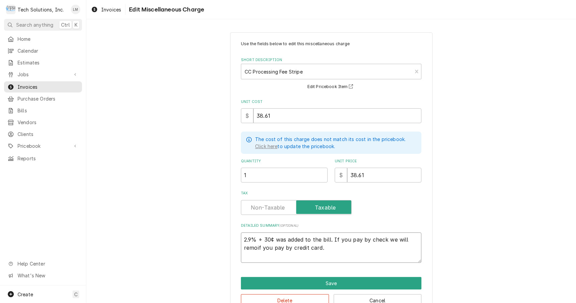
type textarea "x"
type textarea "2.9% + 30¢ was added to the bill. If you pay by check we will removif you pay b…"
type textarea "x"
type textarea "2.9% + 30¢ was added to the bill. If you pay by check we will removeif you pay …"
type textarea "x"
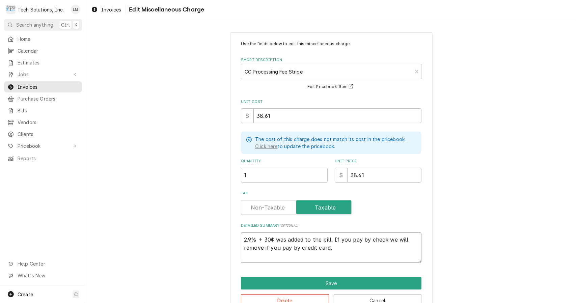
type textarea "2.9% + 30¢ was added to the bill. If you pay by check we will remove tif you pa…"
type textarea "x"
type textarea "2.9% + 30¢ was added to the bill. If you pay by check we will remove thif you p…"
type textarea "x"
type textarea "2.9% + 30¢ was added to the bill. If you pay by check we will remove theif you …"
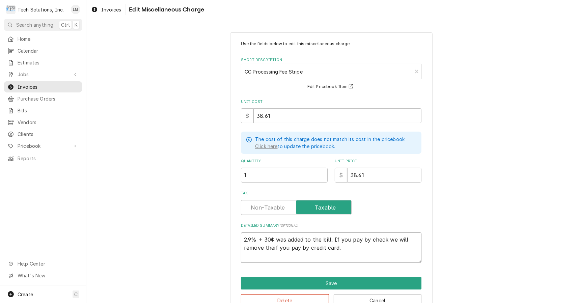
type textarea "x"
type textarea "2.9% + 30¢ was added to the bill. If you pay by check we will remove the if you…"
type textarea "x"
type textarea "2.9% + 30¢ was added to the bill. If you pay by check we will remove the cif yo…"
type textarea "x"
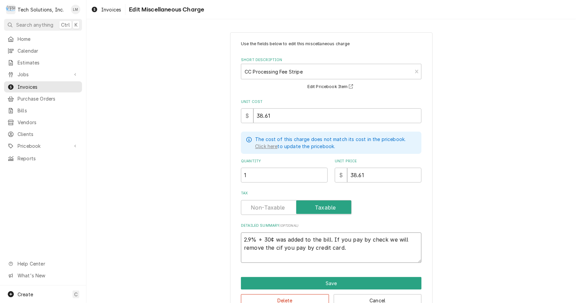
type textarea "2.9% + 30¢ was added to the bill. If you pay by check we will remove the ccif y…"
type textarea "x"
type textarea "2.9% + 30¢ was added to the bill. If you pay by check we will remove the cc if …"
type textarea "x"
type textarea "2.9% + 30¢ was added to the bill. If you pay by check we will remove the cc fif…"
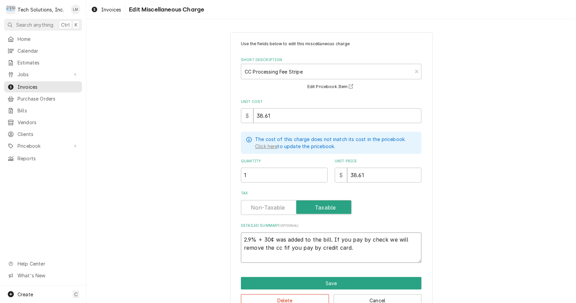
type textarea "x"
type textarea "2.9% + 30¢ was added to the bill. If you pay by check we will remove the cc fei…"
type textarea "x"
type textarea "2.9% + 30¢ was added to the bill. If you pay by check we will remove the cc fee…"
type textarea "x"
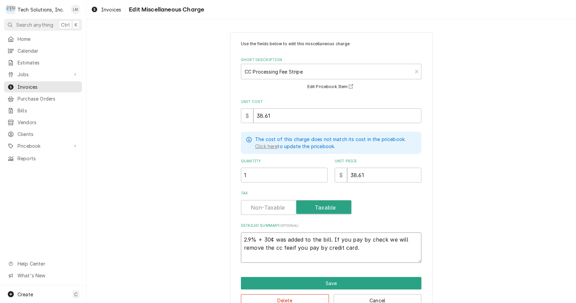
type textarea "2.9% + 30¢ was added to the bill. If you pay by check we will remove the cc fee…"
type textarea "x"
type textarea "2.9% + 30¢ was added to the bill. If you pay by check we will remove the cc fee…"
type textarea "x"
type textarea "2.9% + 30¢ was added to the bill. If you pay by check we will remove the cc fee…"
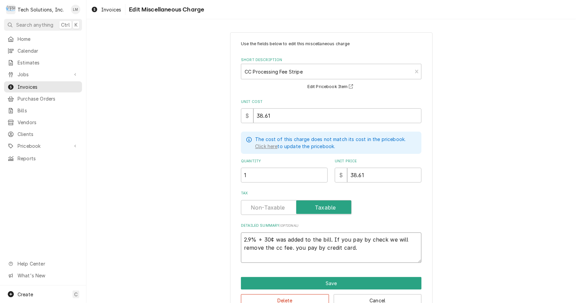
type textarea "x"
type textarea "2.9% + 30¢ was added to the bill. If you pay by check we will remove the cc fee…"
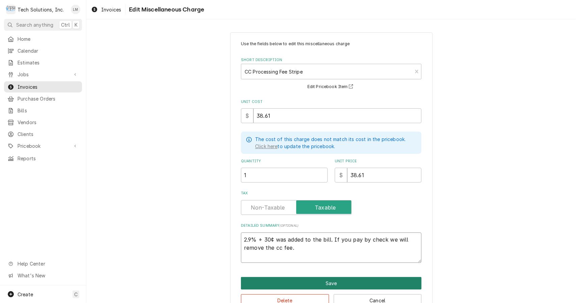
click at [352, 283] on button "Save" at bounding box center [331, 283] width 180 height 12
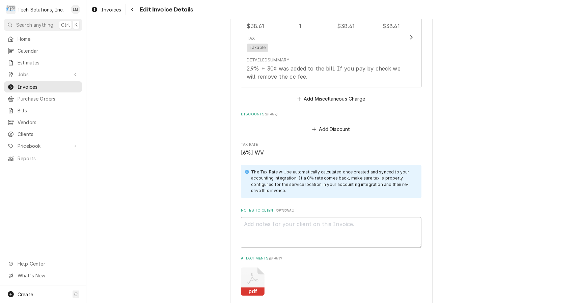
scroll to position [1010, 0]
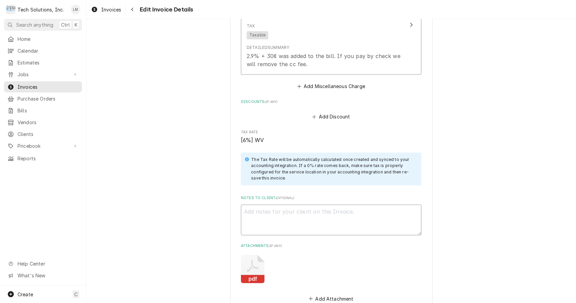
click at [294, 214] on textarea "Notes to Client ( optional )" at bounding box center [331, 219] width 180 height 31
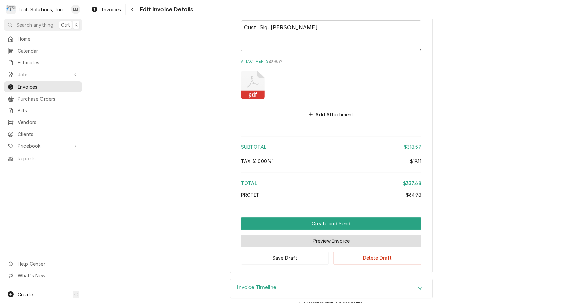
click at [336, 235] on button "Preview Invoice" at bounding box center [331, 240] width 180 height 12
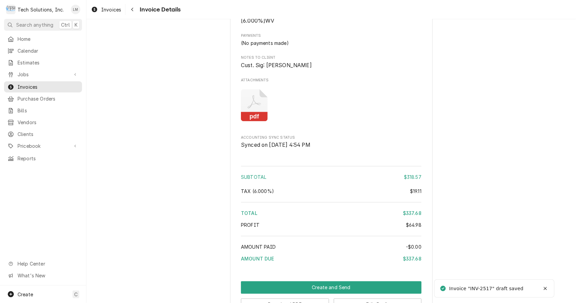
scroll to position [812, 0]
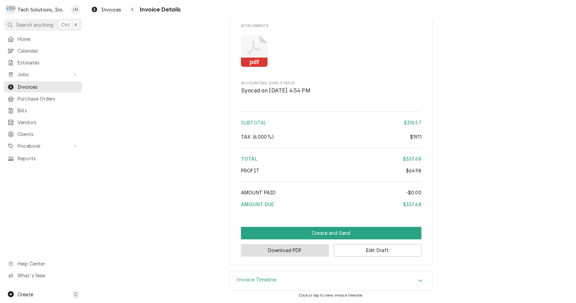
click at [306, 251] on button "Download PDF" at bounding box center [285, 250] width 88 height 12
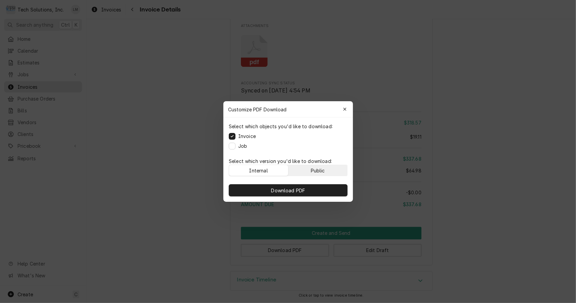
click at [319, 169] on div "Public" at bounding box center [317, 170] width 14 height 7
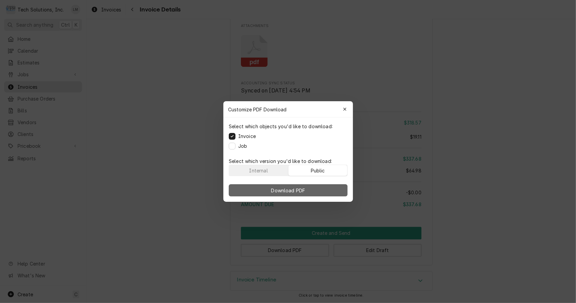
click at [317, 187] on button "Download PDF" at bounding box center [288, 190] width 119 height 12
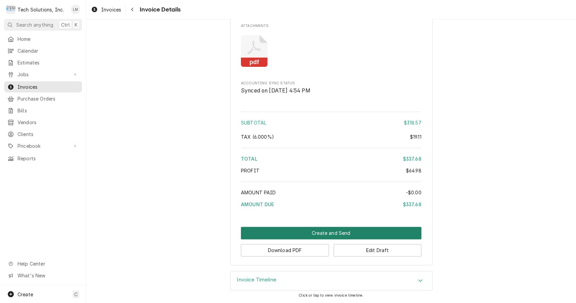
click at [330, 233] on button "Create and Send" at bounding box center [331, 233] width 180 height 12
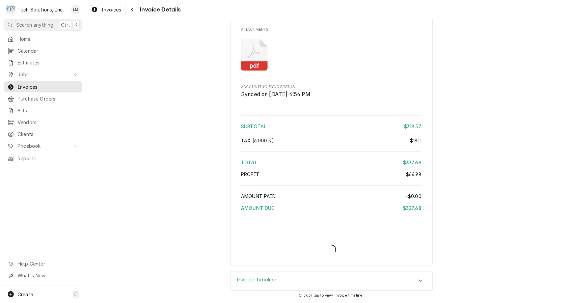
scroll to position [808, 0]
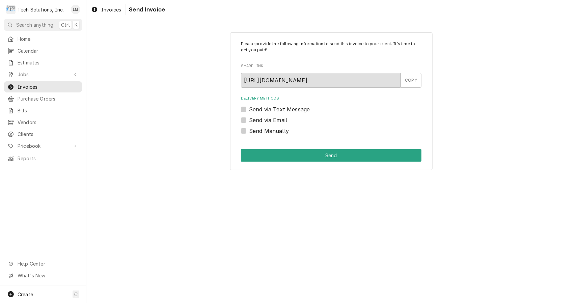
click at [250, 120] on label "Send via Email" at bounding box center [268, 120] width 38 height 8
click at [250, 120] on input "Send via Email" at bounding box center [339, 123] width 180 height 15
checkbox input "true"
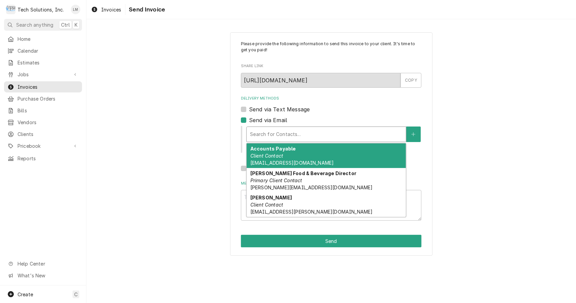
click at [287, 156] on div "Accounts Payable Client Contact [EMAIL_ADDRESS][DOMAIN_NAME]" at bounding box center [325, 155] width 159 height 25
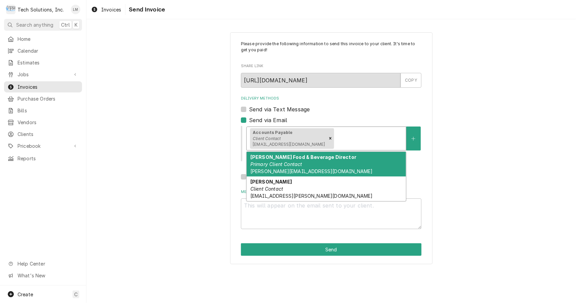
click at [307, 167] on div "[PERSON_NAME] Food & Beverage Director Primary Client Contact [PERSON_NAME][EMA…" at bounding box center [325, 164] width 159 height 25
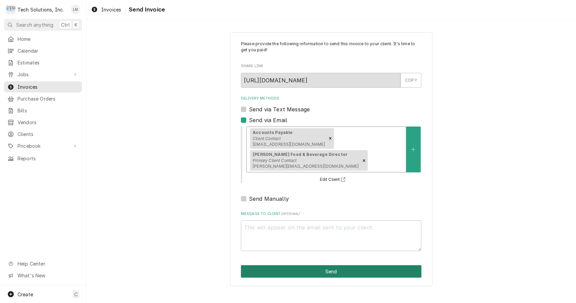
click at [312, 265] on button "Send" at bounding box center [331, 271] width 180 height 12
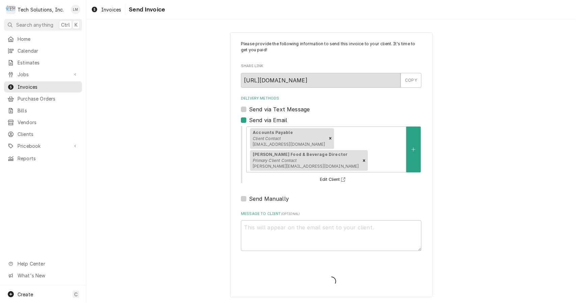
type textarea "x"
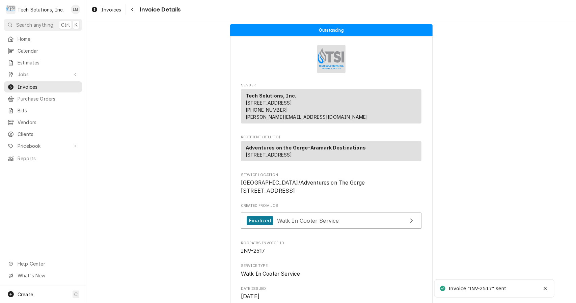
click at [28, 76] on div "Jobs" at bounding box center [42, 74] width 75 height 8
click at [31, 85] on span "Jobs" at bounding box center [48, 86] width 61 height 7
